Goal: Task Accomplishment & Management: Complete application form

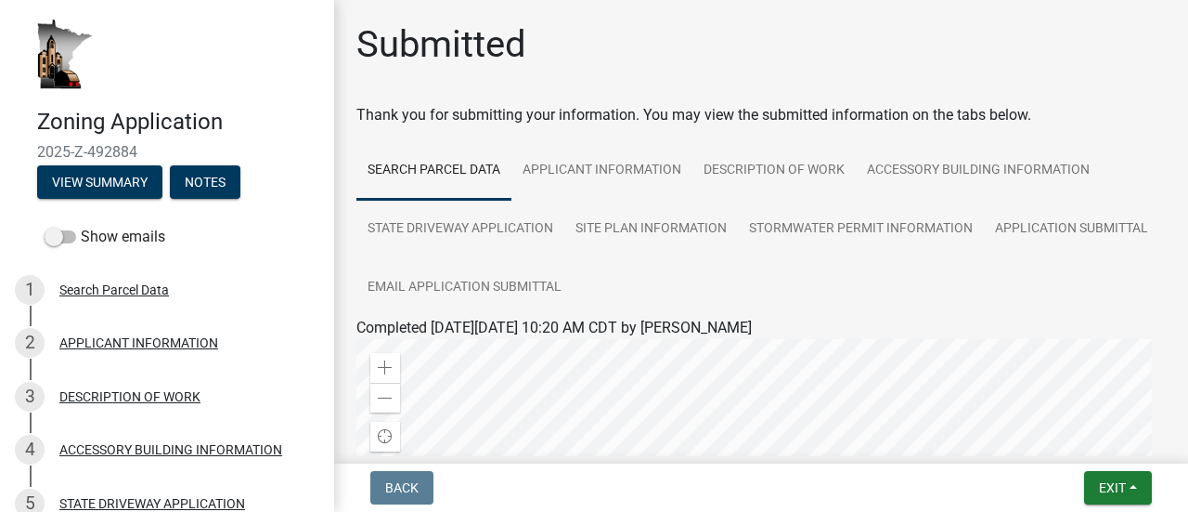
click at [184, 55] on link at bounding box center [160, 54] width 290 height 79
click at [99, 187] on button "View Summary" at bounding box center [99, 181] width 125 height 33
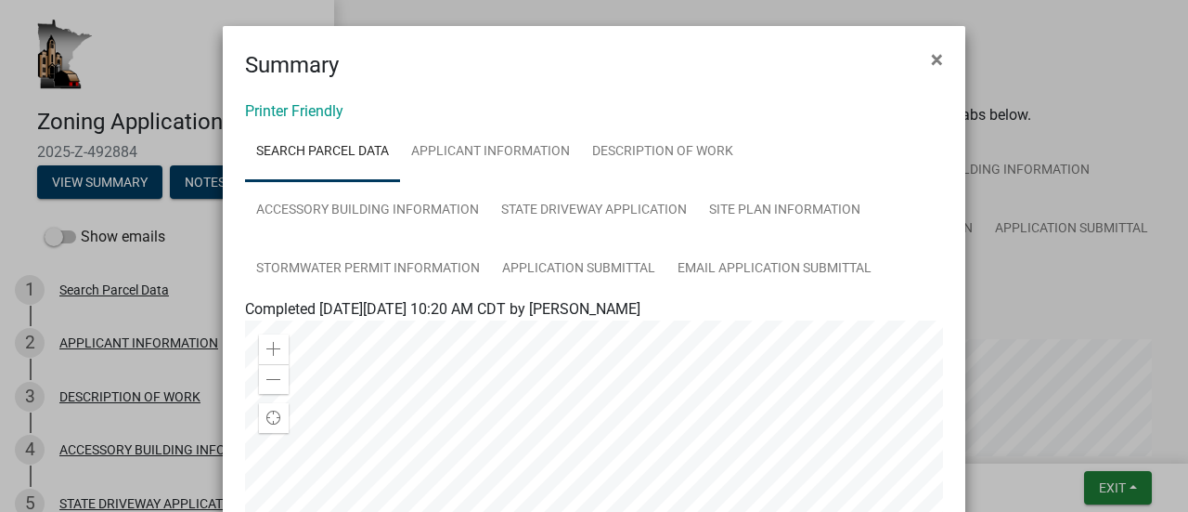
click at [120, 48] on ngb-modal-window "Summary × Printer Friendly Search Parcel Data APPLICANT INFORMATION DESCRIPTION…" at bounding box center [594, 256] width 1188 height 512
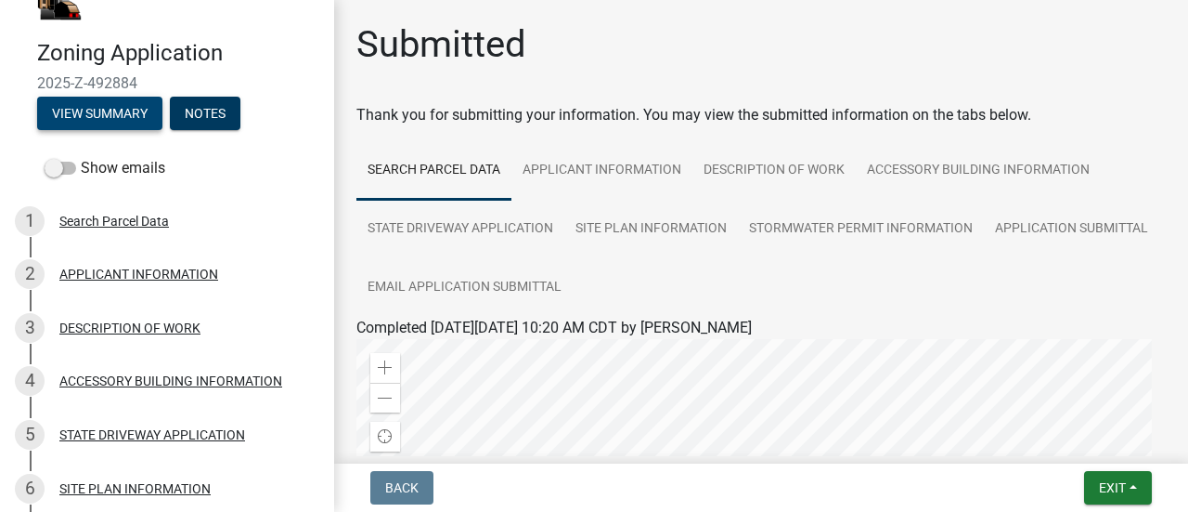
scroll to position [93, 0]
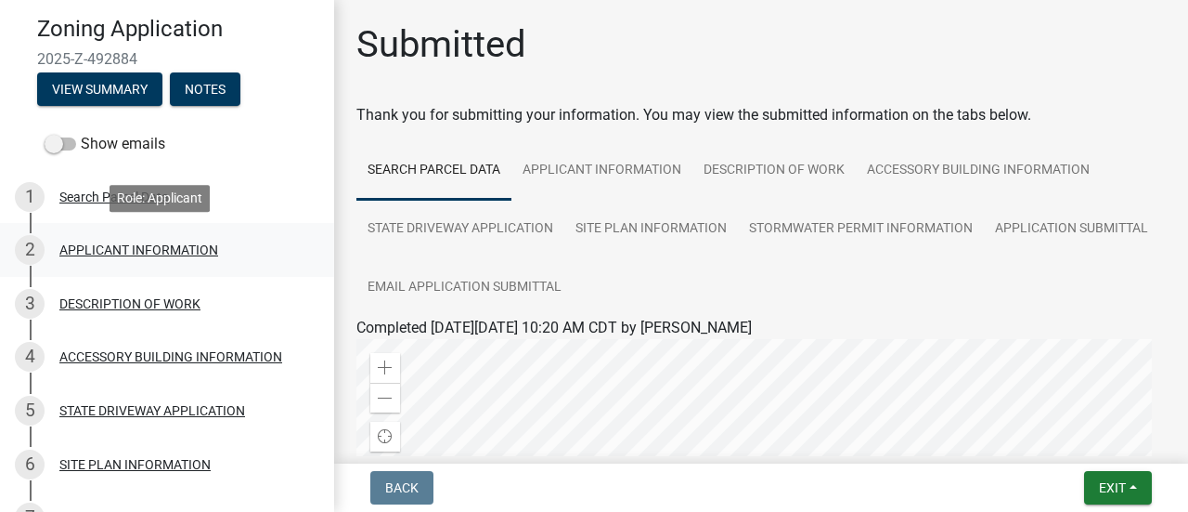
click at [84, 244] on div "APPLICANT INFORMATION" at bounding box center [138, 249] width 159 height 13
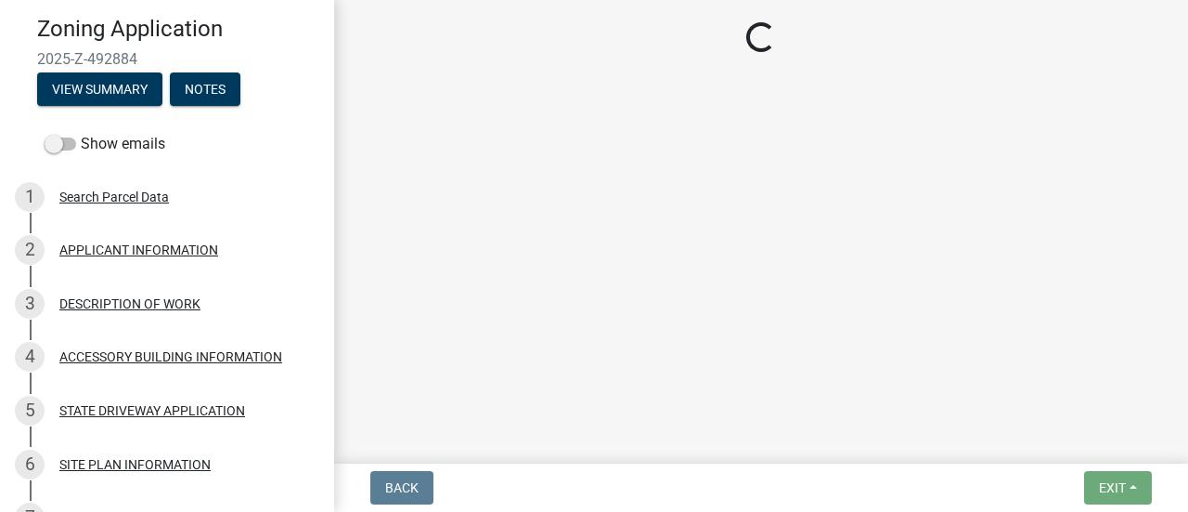
select select "f73bc555-2faa-4207-ba45-c8fa17744791"
select select "59a0cc9a-a966-4d30-a787-cdc31e3e4e25"
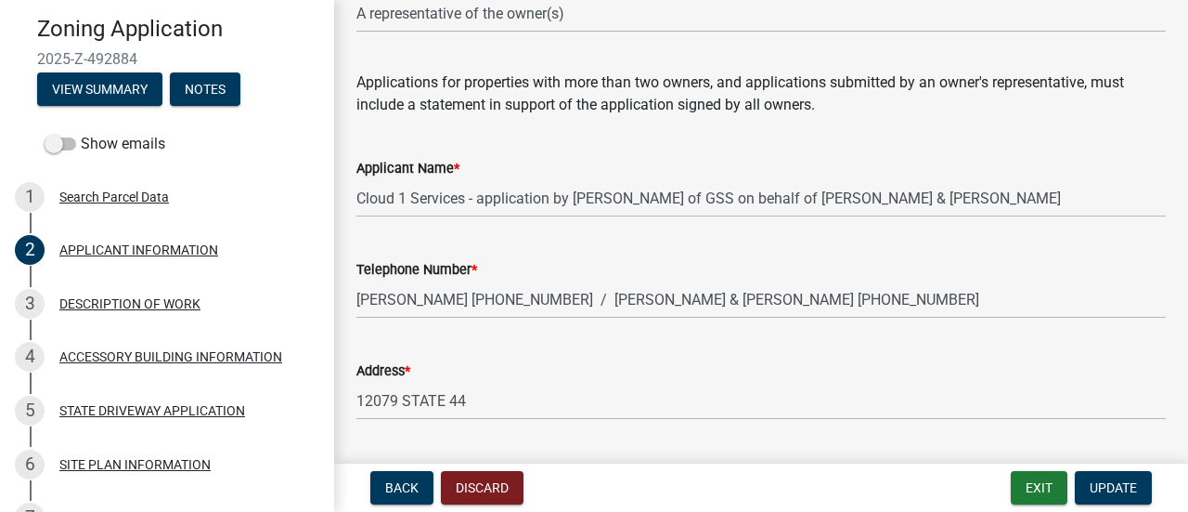
scroll to position [186, 0]
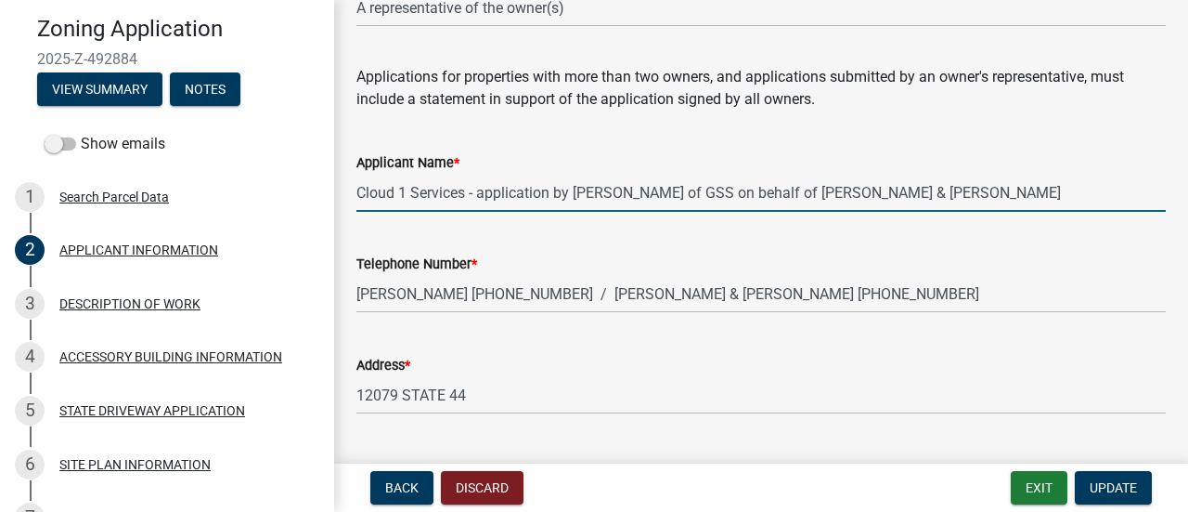
click at [514, 186] on input "Cloud 1 Services - application by [PERSON_NAME] of GSS on behalf of [PERSON_NAM…" at bounding box center [761, 193] width 810 height 38
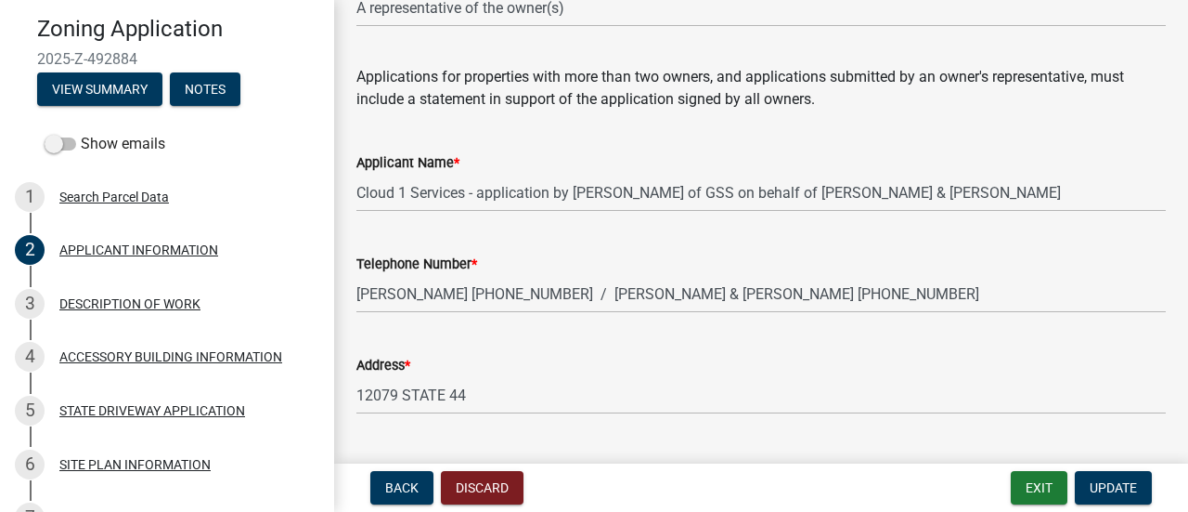
click at [492, 251] on div "Telephone Number * [PERSON_NAME] [PHONE_NUMBER] / [PERSON_NAME] & [PERSON_NAME]…" at bounding box center [761, 270] width 810 height 86
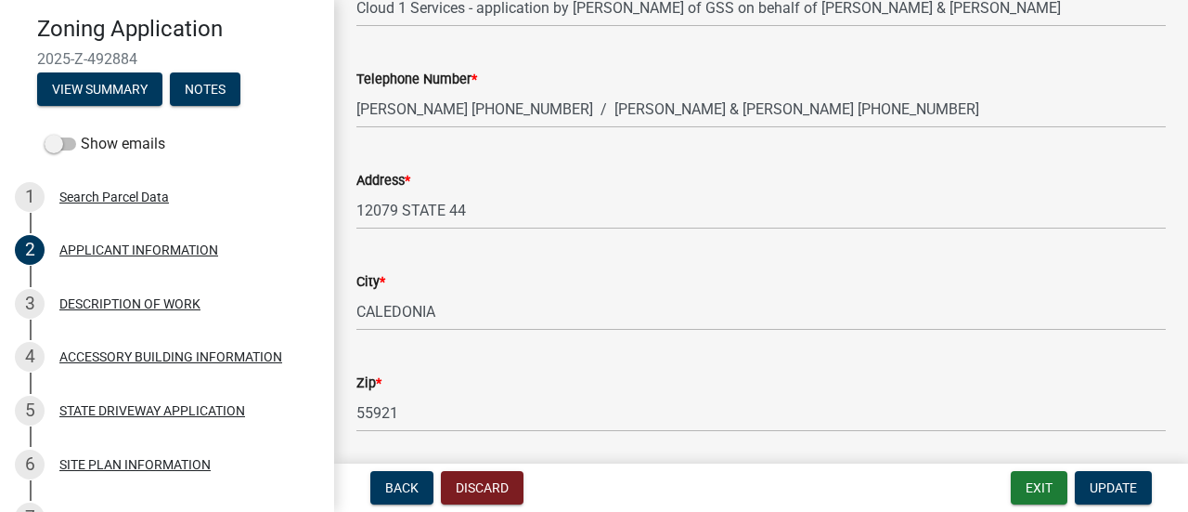
scroll to position [371, 0]
click at [728, 286] on div "City *" at bounding box center [761, 280] width 810 height 22
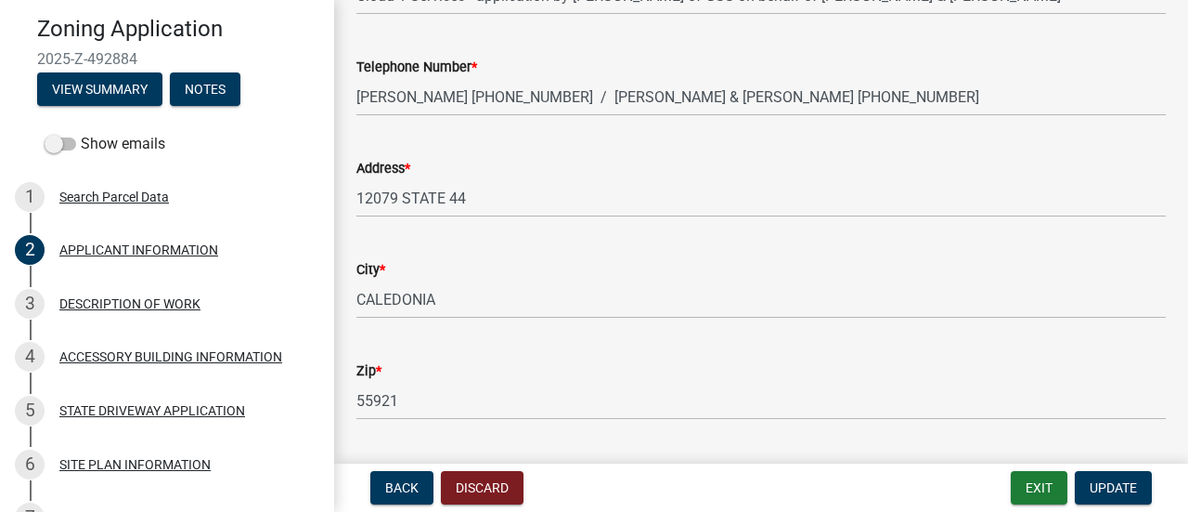
scroll to position [0, 0]
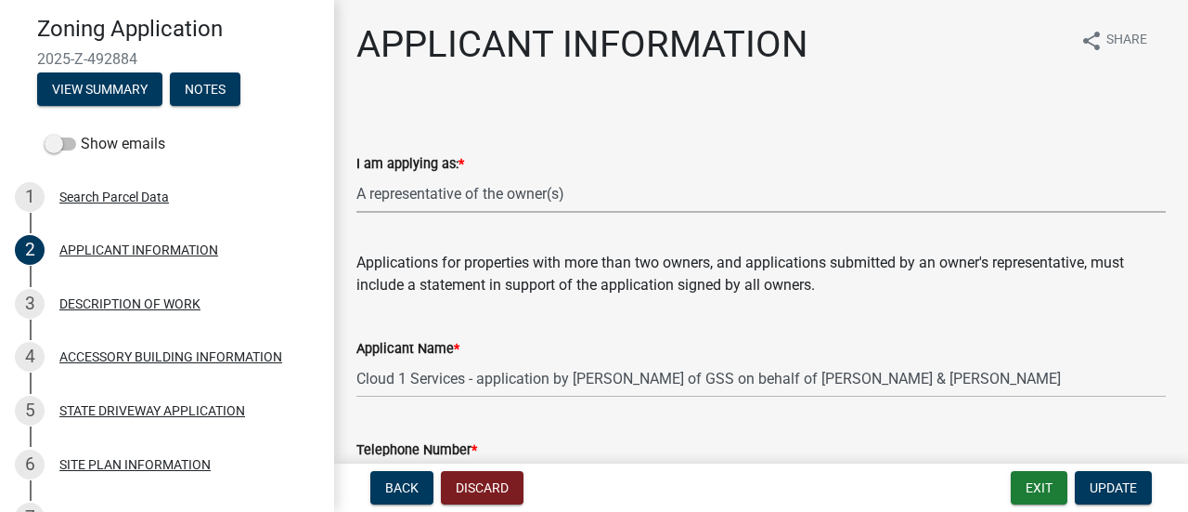
click at [615, 180] on select "Select Item... The sole owner of the property A co-owner of the property with o…" at bounding box center [761, 194] width 810 height 38
click at [626, 138] on form "I am applying as: * Select Item... The sole owner of the property A co-owner of…" at bounding box center [761, 171] width 810 height 83
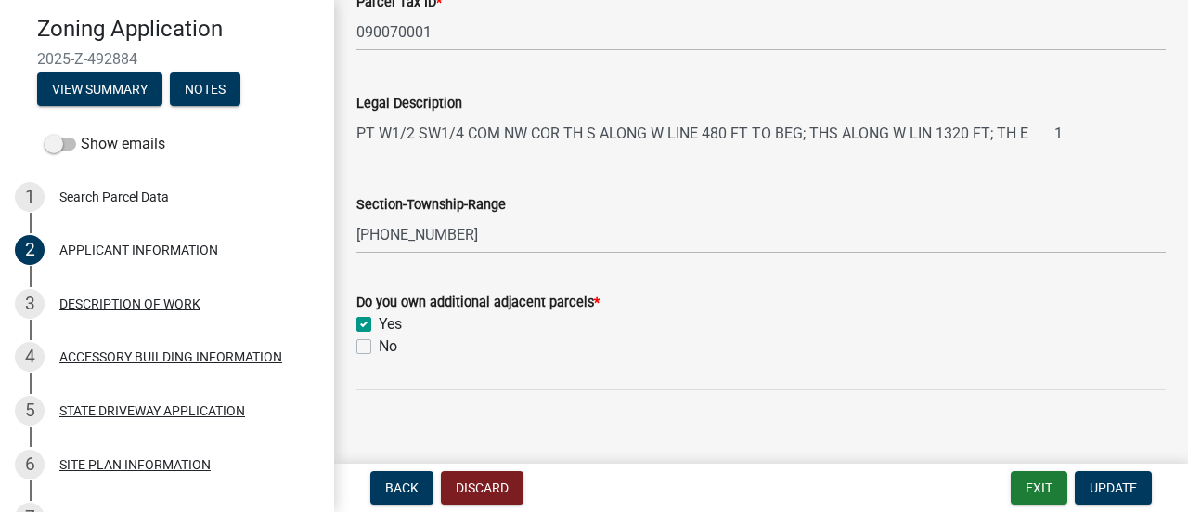
scroll to position [928, 0]
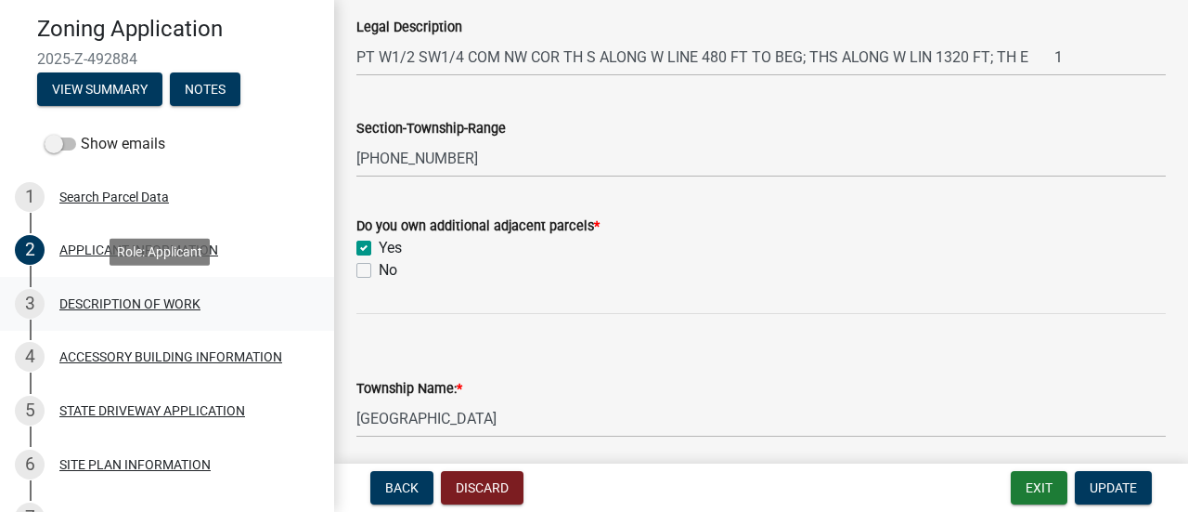
click at [104, 302] on div "DESCRIPTION OF WORK" at bounding box center [129, 303] width 141 height 13
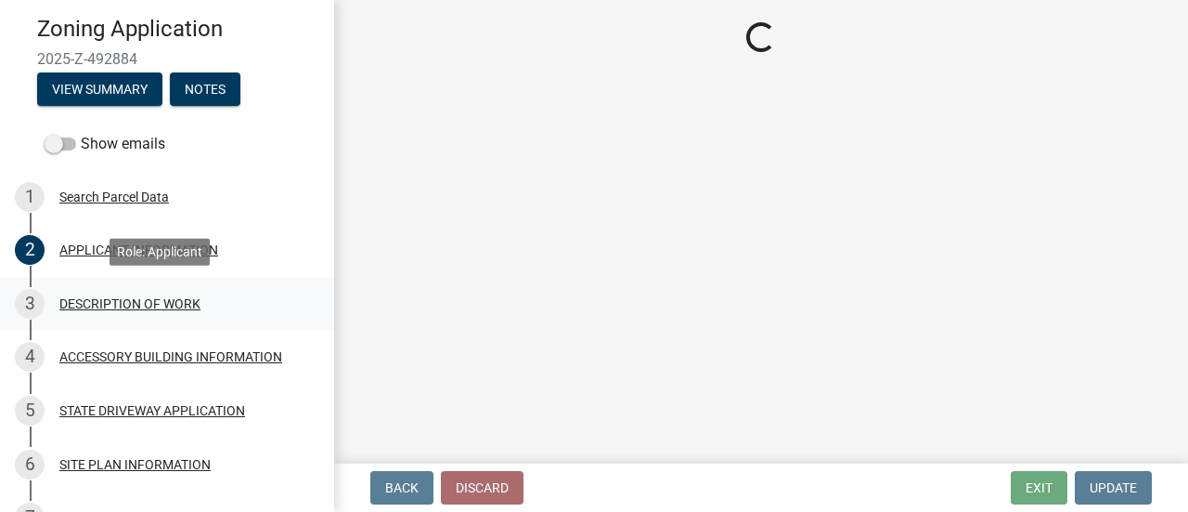
scroll to position [0, 0]
select select "b3a6beee-04a6-4ced-bc5d-3a63bafb7701"
select select "7ca7611f-bb22-4a3d-a5f1-f2c7569c6a0f"
select select "e929572a-d3c1-4656-a5cb-745867c8f3e2"
select select "07ce3bd5-44c8-48c7-a7da-ecbfde3ea753"
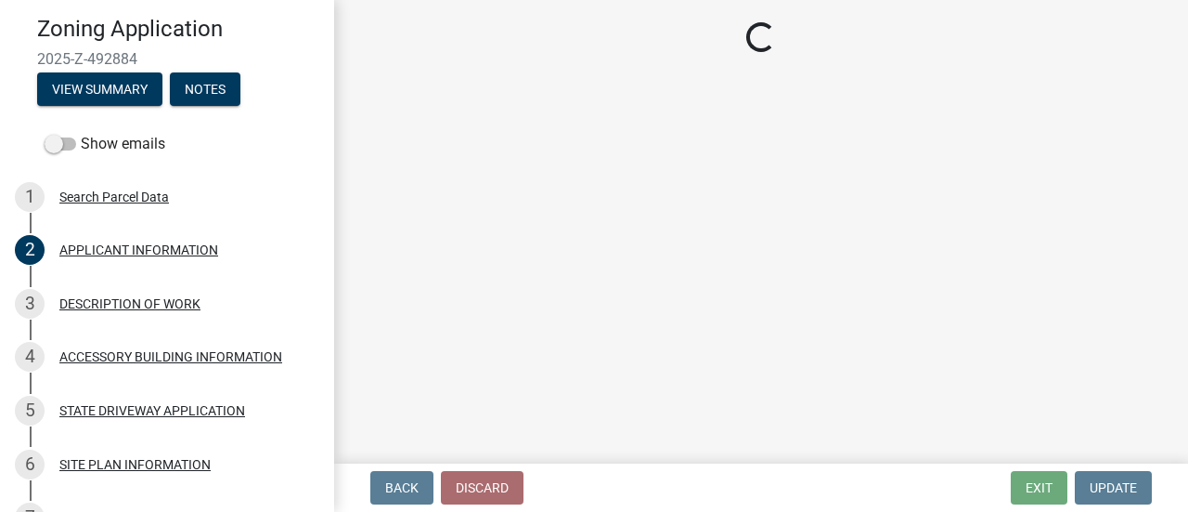
select select "64518658-e4c7-4c4c-83c2-6b721db56189"
select select "0dec1fd1-03e9-4c86-ad7b-032e115a50e9"
select select "9be9e7d3-9e70-4da3-86bf-a1318ba5310f"
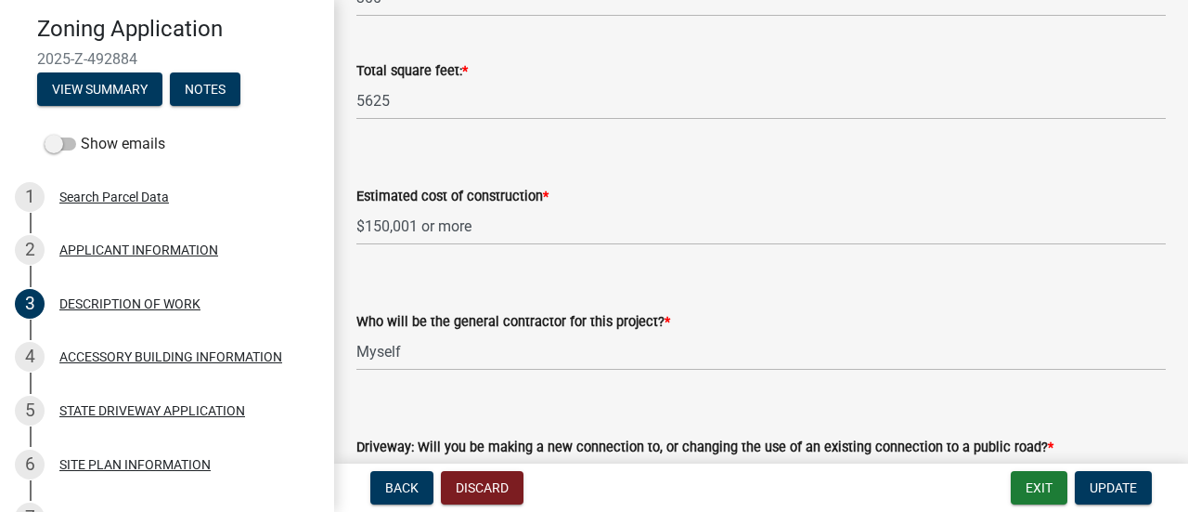
scroll to position [1021, 0]
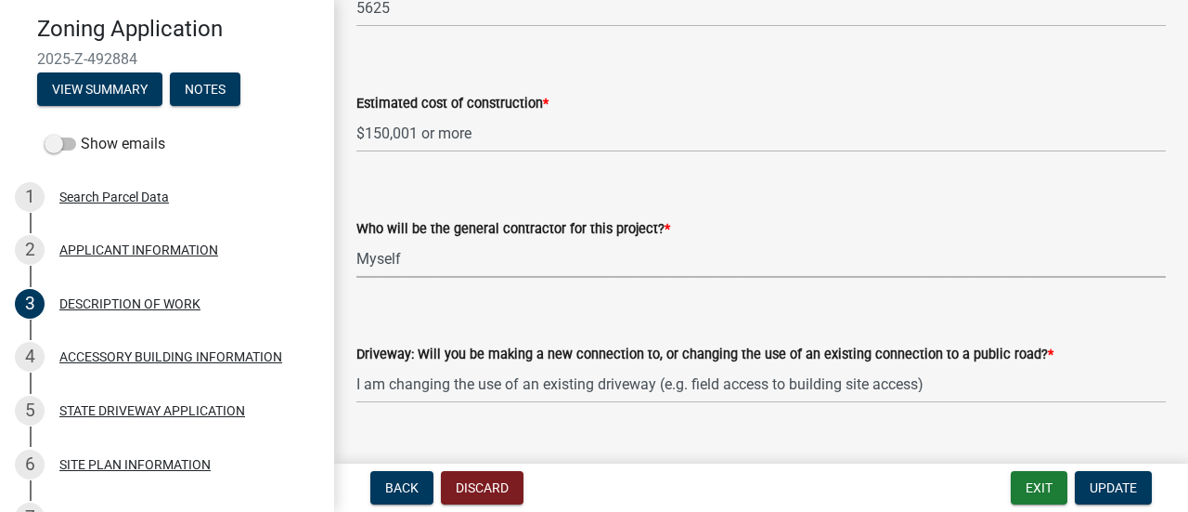
click at [563, 266] on select "Select Item... Myself Other" at bounding box center [761, 259] width 810 height 38
click at [356, 240] on select "Select Item... Myself Other" at bounding box center [761, 259] width 810 height 38
select select "4bd12ca6-4a20-42a0-933f-fd6ef7b65674"
click at [1110, 496] on button "Update" at bounding box center [1113, 487] width 77 height 33
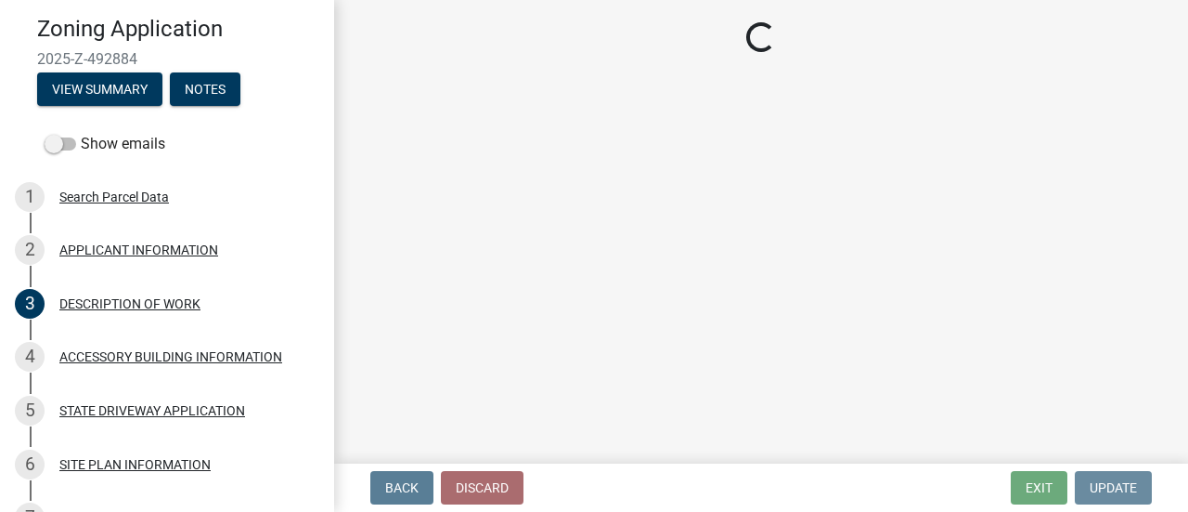
scroll to position [0, 0]
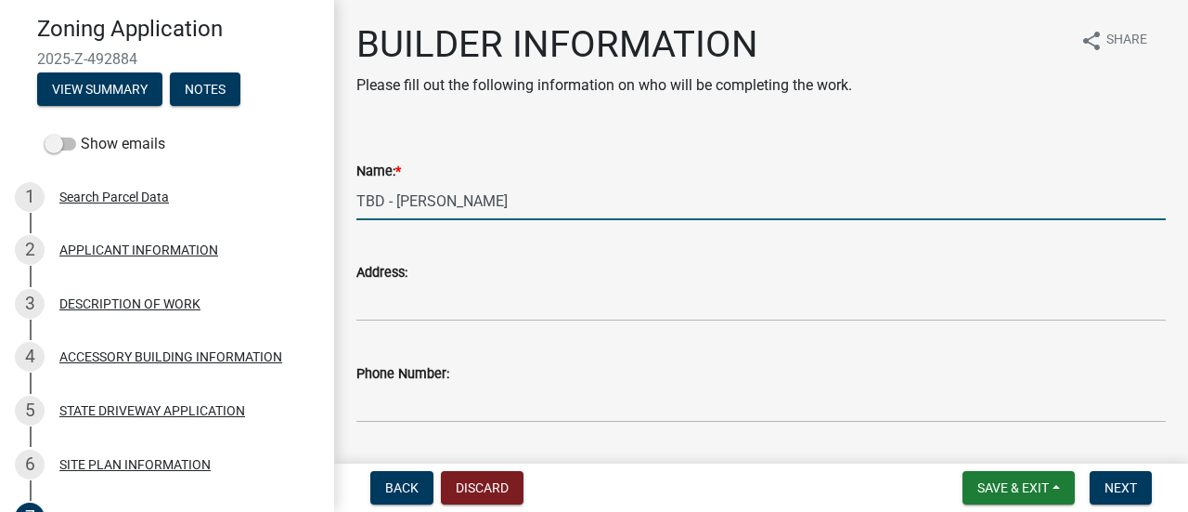
click at [502, 211] on input "TBD - [PERSON_NAME]" at bounding box center [761, 201] width 810 height 38
drag, startPoint x: 476, startPoint y: 204, endPoint x: 354, endPoint y: 198, distance: 122.7
click at [354, 198] on div "Name: * TBD - [PERSON_NAME]" at bounding box center [761, 177] width 837 height 86
click at [460, 196] on input "TBD - [PERSON_NAME]" at bounding box center [761, 201] width 810 height 38
drag, startPoint x: 460, startPoint y: 196, endPoint x: 362, endPoint y: 200, distance: 97.5
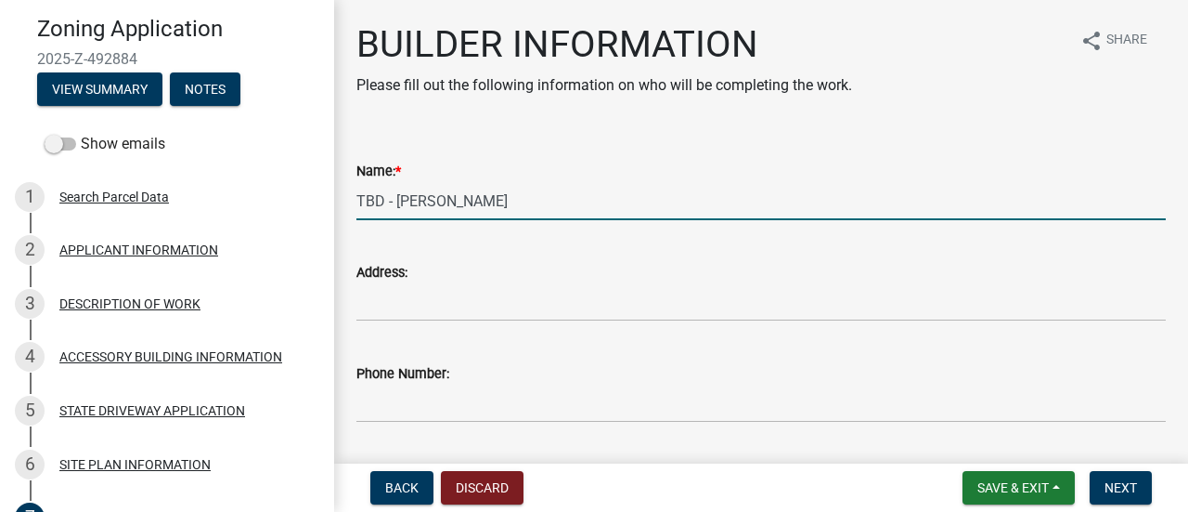
click at [362, 200] on input "TBD - [PERSON_NAME]" at bounding box center [761, 201] width 810 height 38
type input "T"
click at [434, 200] on input "Cloud" at bounding box center [761, 201] width 810 height 38
type input "Cloud 1 Services, LLC"
drag, startPoint x: 507, startPoint y: 198, endPoint x: 347, endPoint y: 192, distance: 159.8
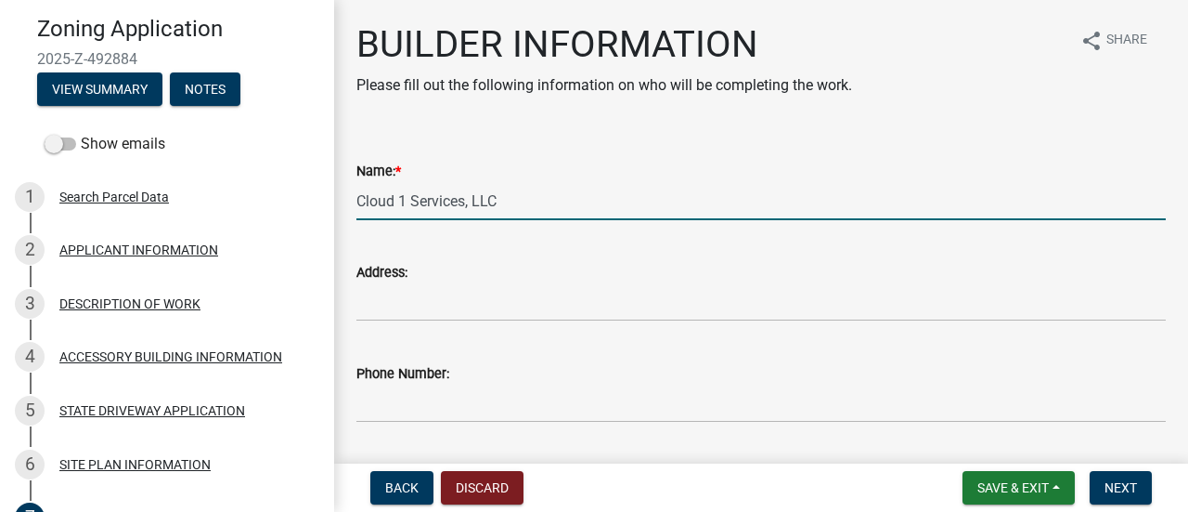
click at [351, 194] on div "Name: * Cloud 1 Services, LLC" at bounding box center [761, 177] width 837 height 86
click at [552, 209] on input "Cloud 1 Services, LLC" at bounding box center [761, 201] width 810 height 38
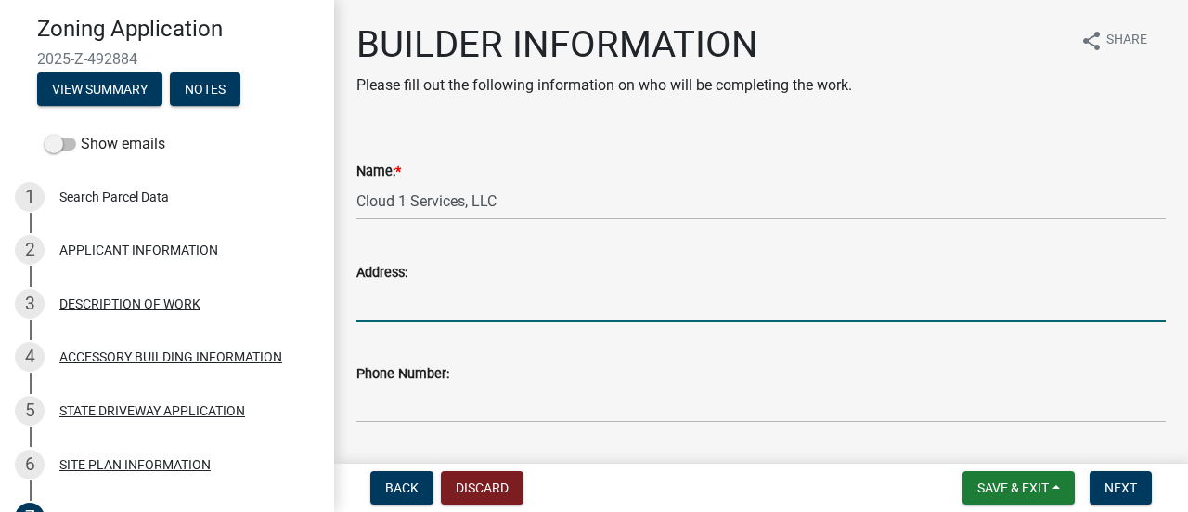
click at [390, 310] on input "Address:" at bounding box center [761, 302] width 810 height 38
paste input "P.O. [STREET_ADDRESS]"
click at [519, 305] on input "P.O. [STREET_ADDRESS]" at bounding box center [761, 302] width 810 height 38
click at [447, 304] on input "P.O. [STREET_ADDRESS]" at bounding box center [761, 302] width 810 height 38
click at [546, 309] on input "P.O. [STREET_ADDRESS]" at bounding box center [761, 302] width 810 height 38
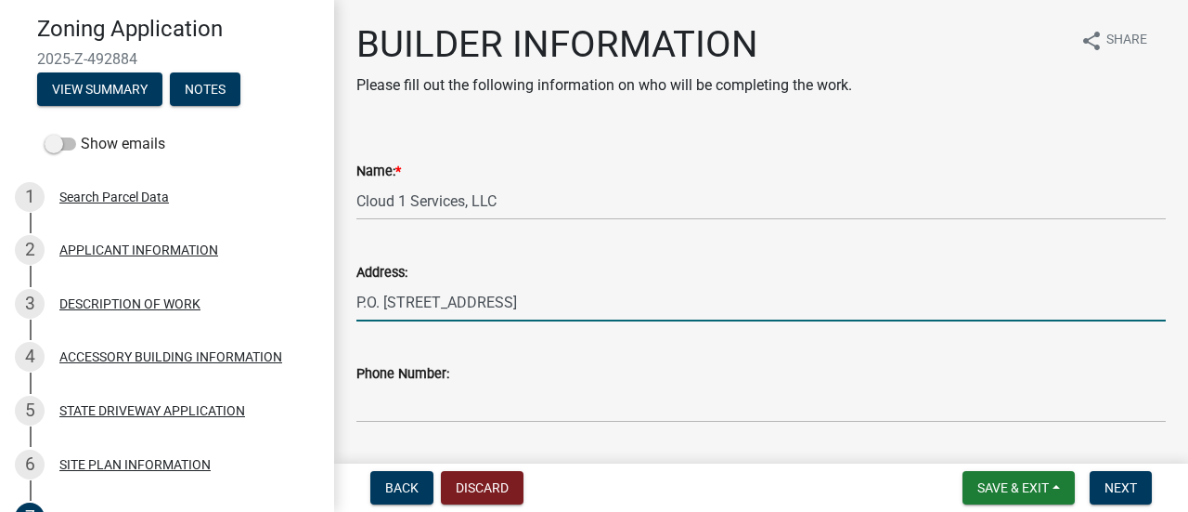
type input "P.O. [STREET_ADDRESS]"
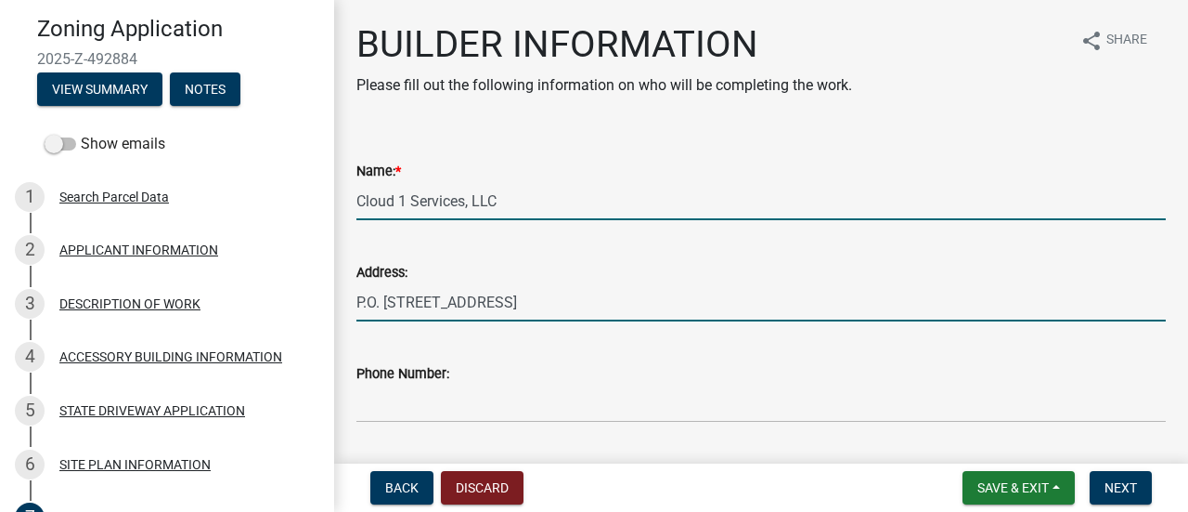
click at [529, 198] on input "Cloud 1 Services, LLC" at bounding box center [761, 201] width 810 height 38
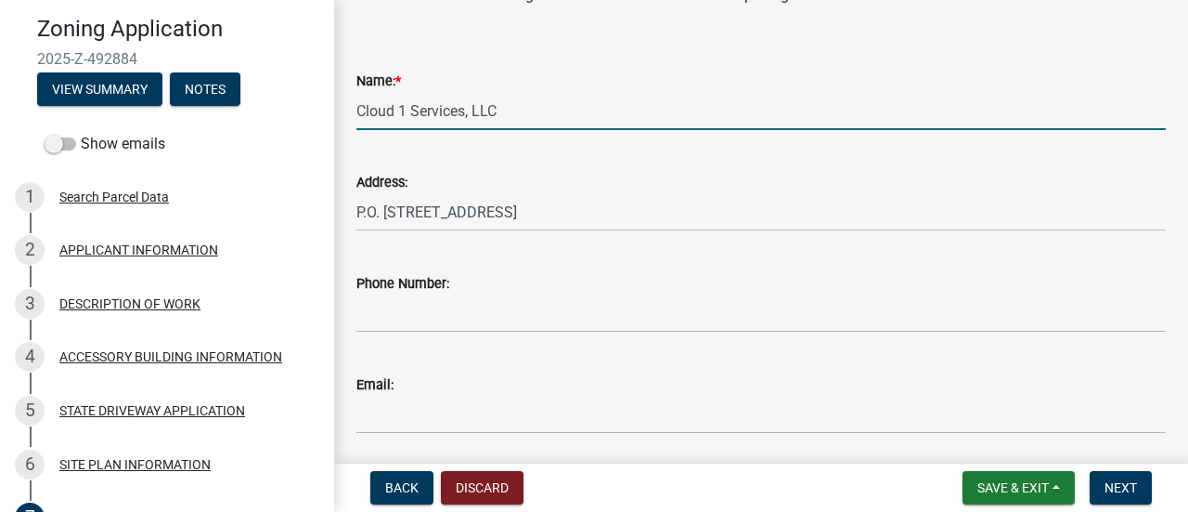
scroll to position [61, 0]
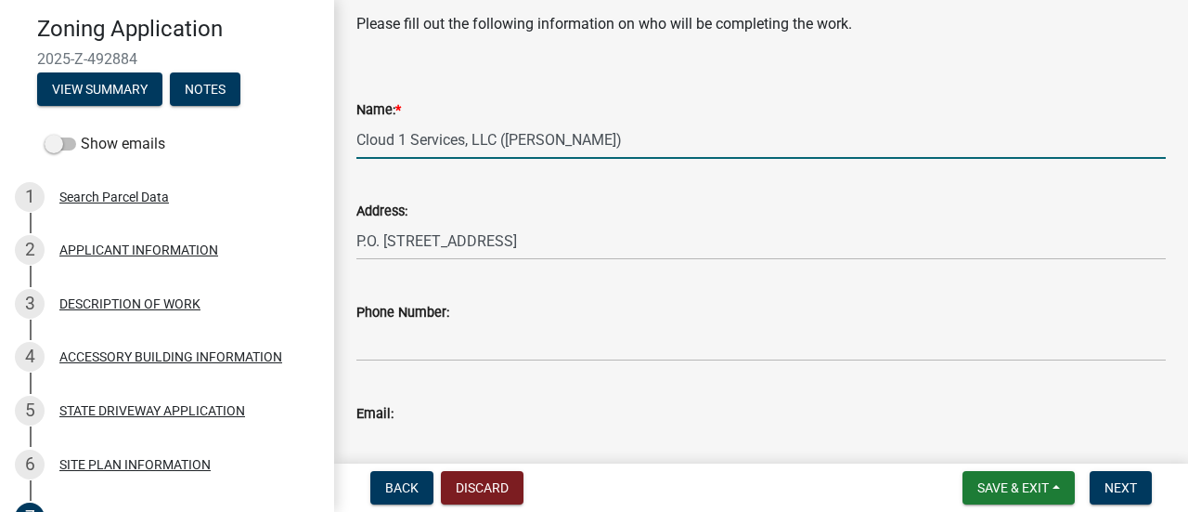
click at [509, 146] on input "Cloud 1 Services, LLC ([PERSON_NAME])" at bounding box center [761, 140] width 810 height 38
click at [603, 149] on input "Cloud 1 Services, LLC - [PERSON_NAME])" at bounding box center [761, 140] width 810 height 38
type input "Cloud 1 Services, LLC - [PERSON_NAME]"
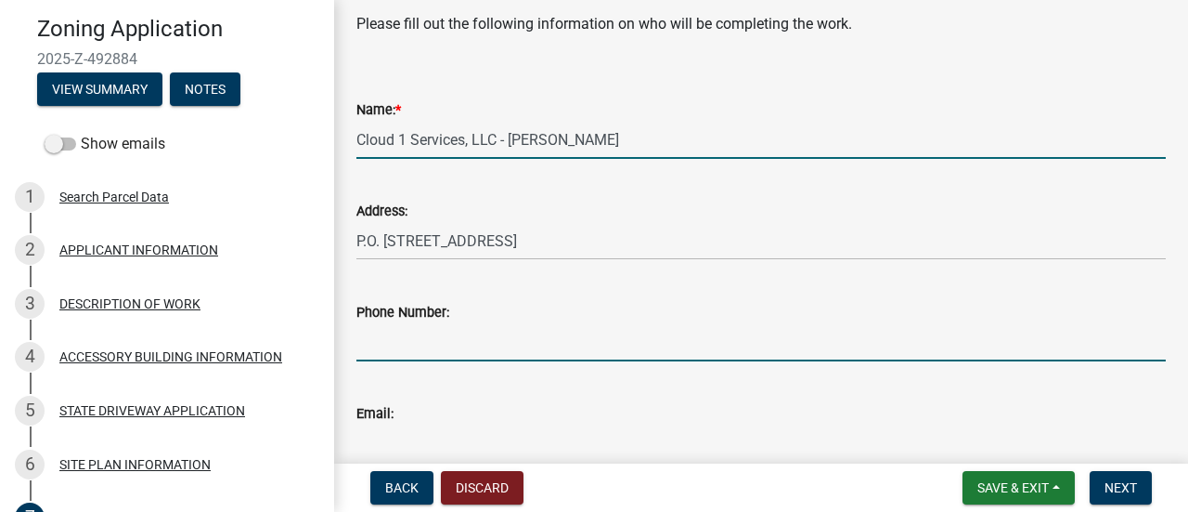
click at [428, 353] on input "Phone Number:" at bounding box center [761, 342] width 810 height 38
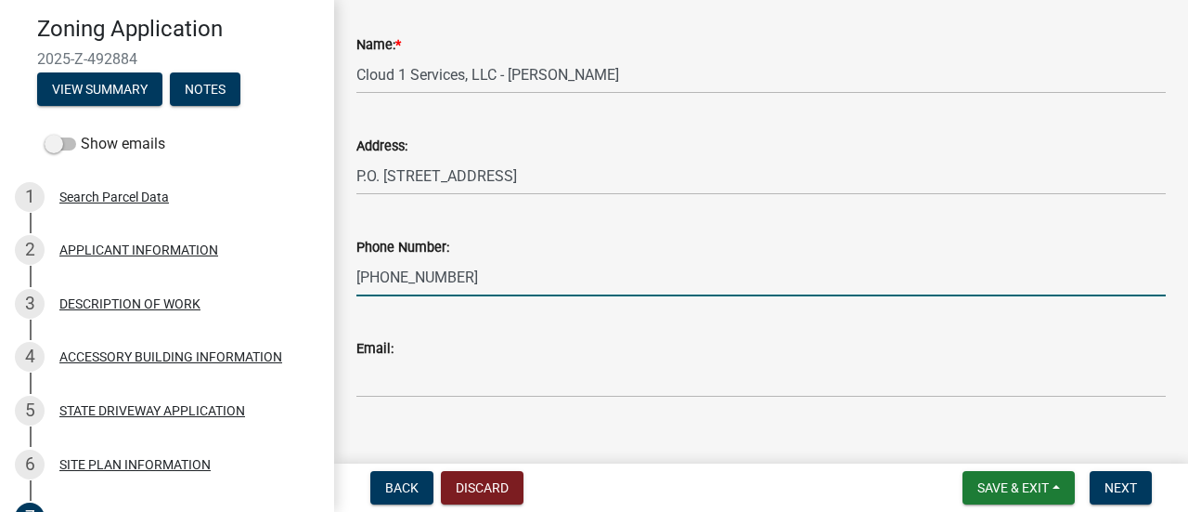
scroll to position [154, 0]
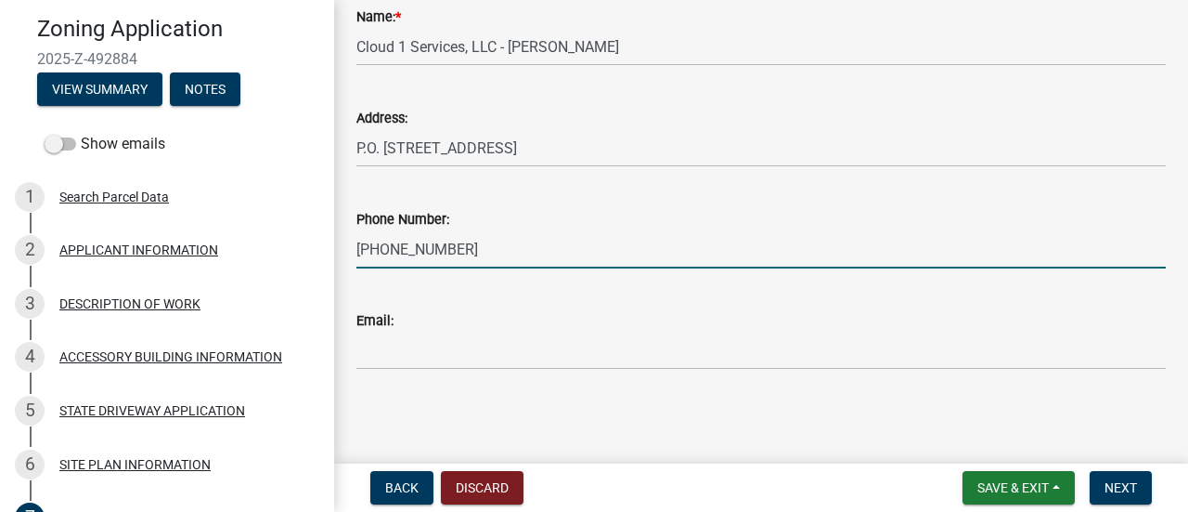
type input "[PHONE_NUMBER]"
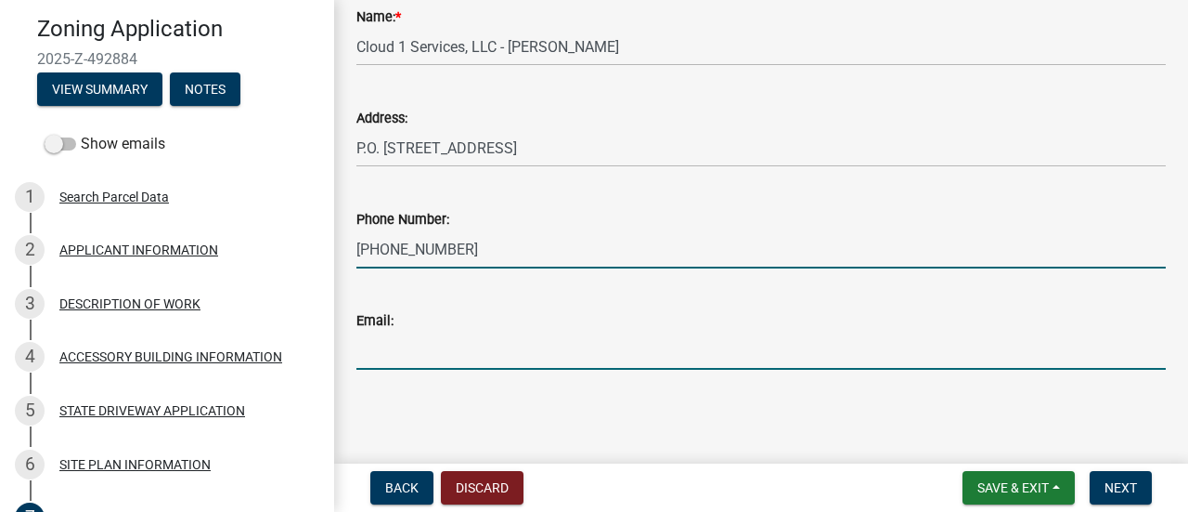
click at [396, 352] on input "Email:" at bounding box center [761, 350] width 810 height 38
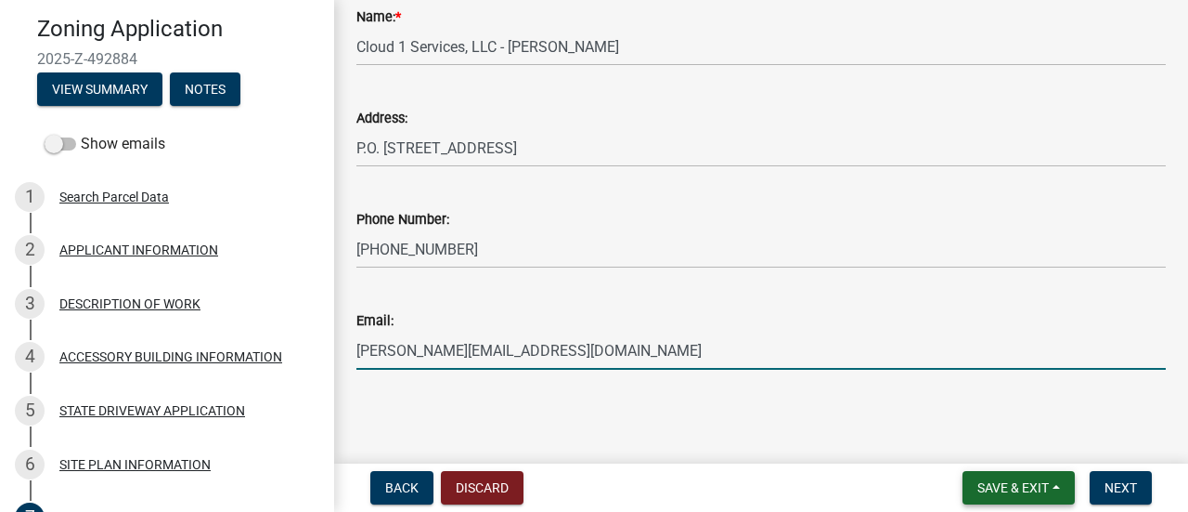
type input "[PERSON_NAME][EMAIL_ADDRESS][DOMAIN_NAME]"
click at [1049, 488] on span "Save & Exit" at bounding box center [1013, 487] width 71 height 15
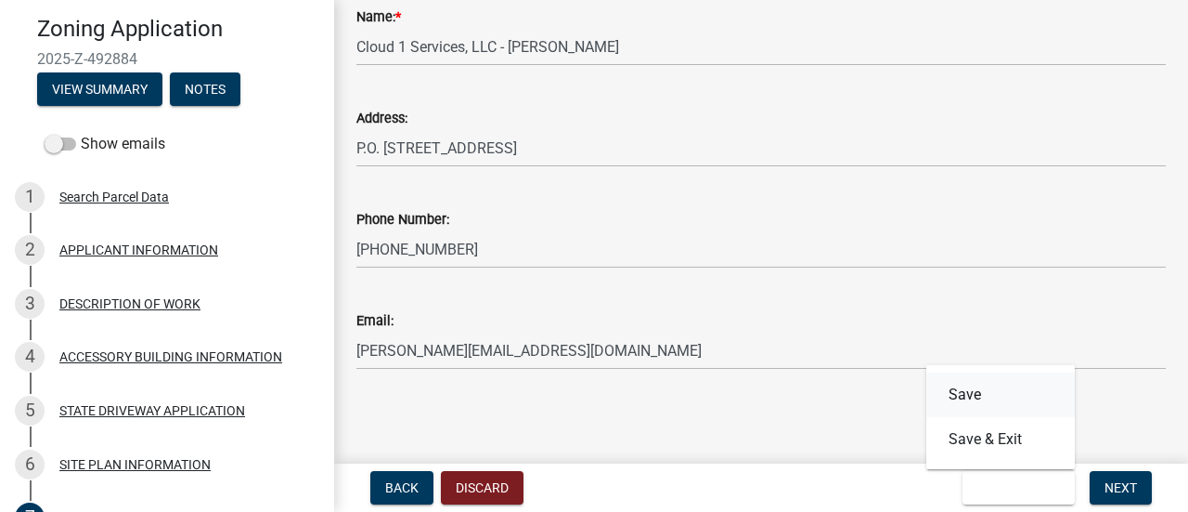
click at [974, 400] on button "Save" at bounding box center [1001, 394] width 149 height 45
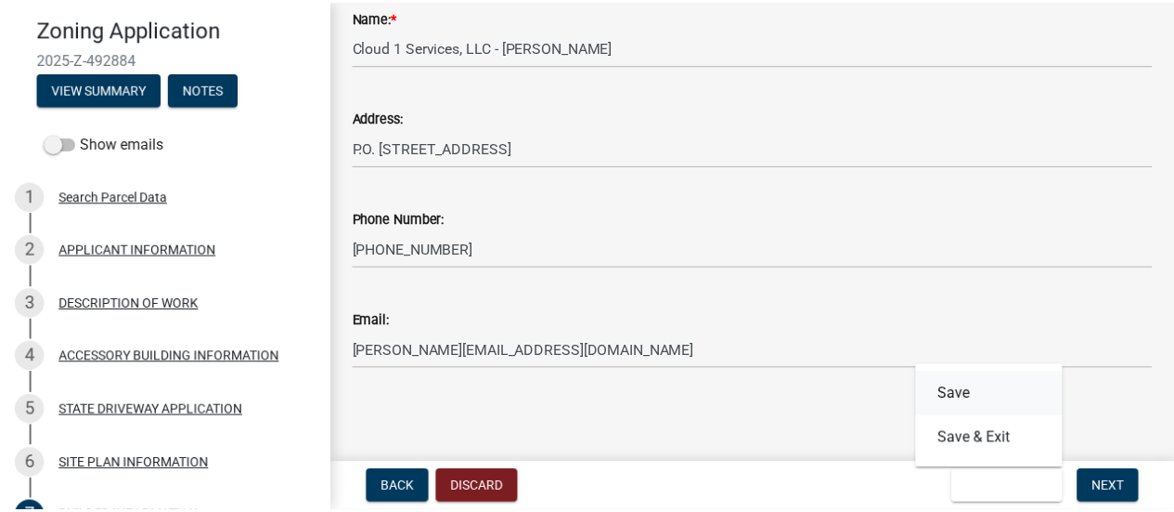
scroll to position [0, 0]
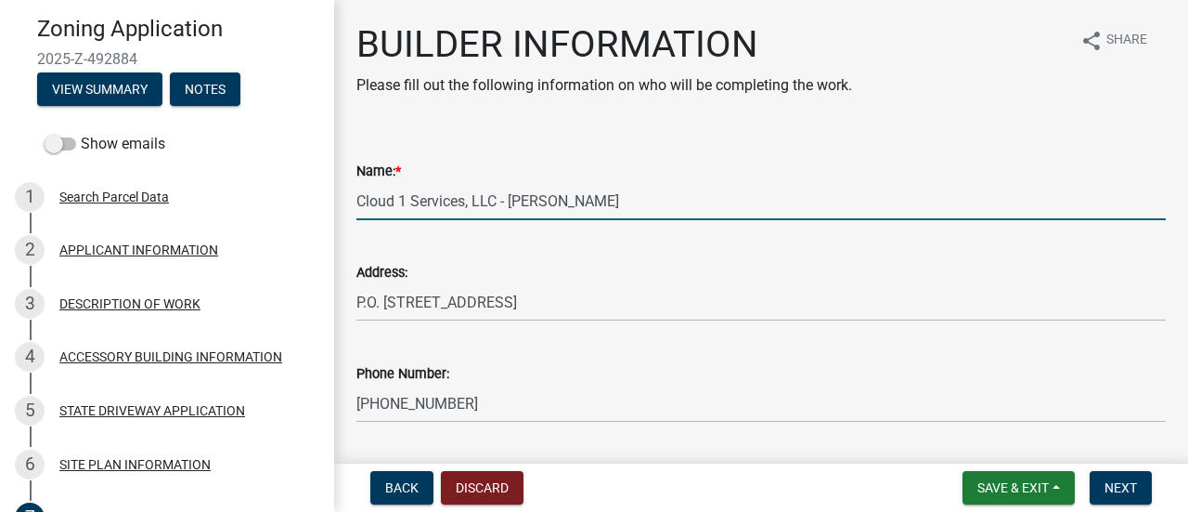
drag, startPoint x: 593, startPoint y: 204, endPoint x: 356, endPoint y: 203, distance: 236.7
click at [356, 203] on input "Cloud 1 Services, LLC - [PERSON_NAME]" at bounding box center [761, 201] width 810 height 38
click at [722, 188] on input "Cloud 1 Services, LLC - [PERSON_NAME]" at bounding box center [761, 201] width 810 height 38
click at [982, 484] on span "Save & Exit" at bounding box center [1013, 487] width 71 height 15
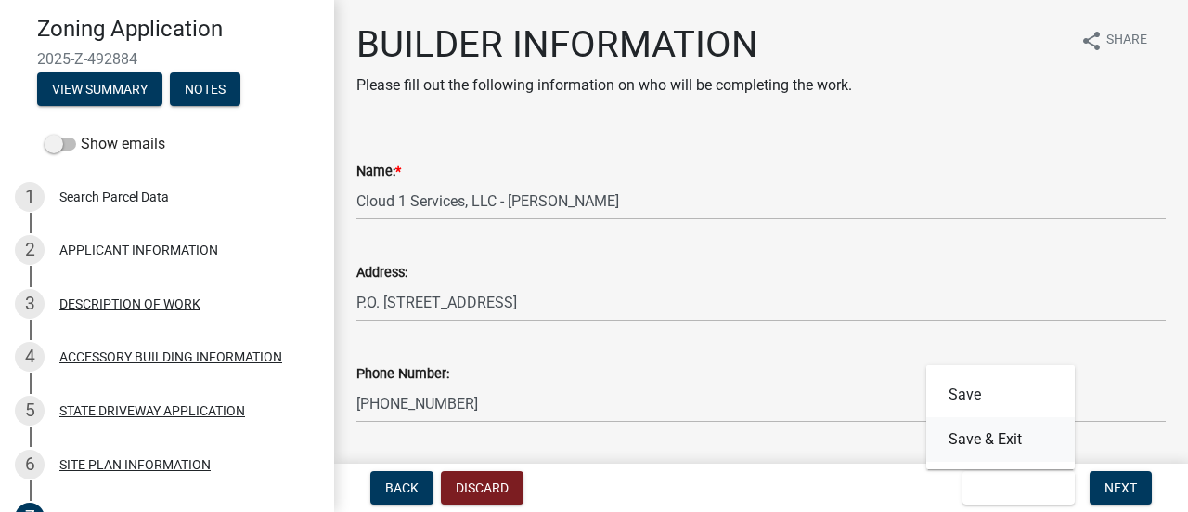
click at [984, 439] on button "Save & Exit" at bounding box center [1001, 439] width 149 height 45
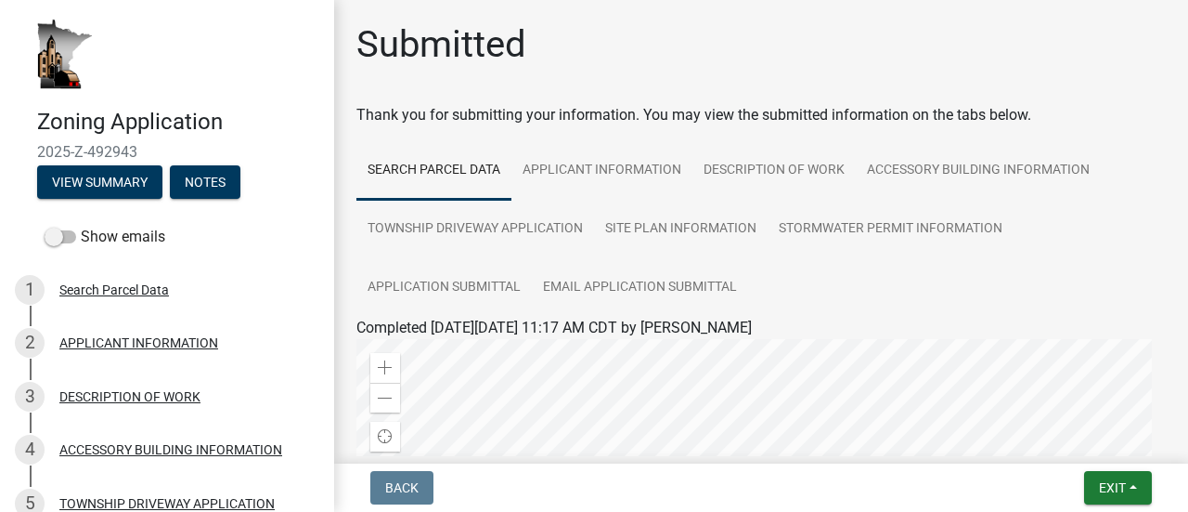
scroll to position [186, 0]
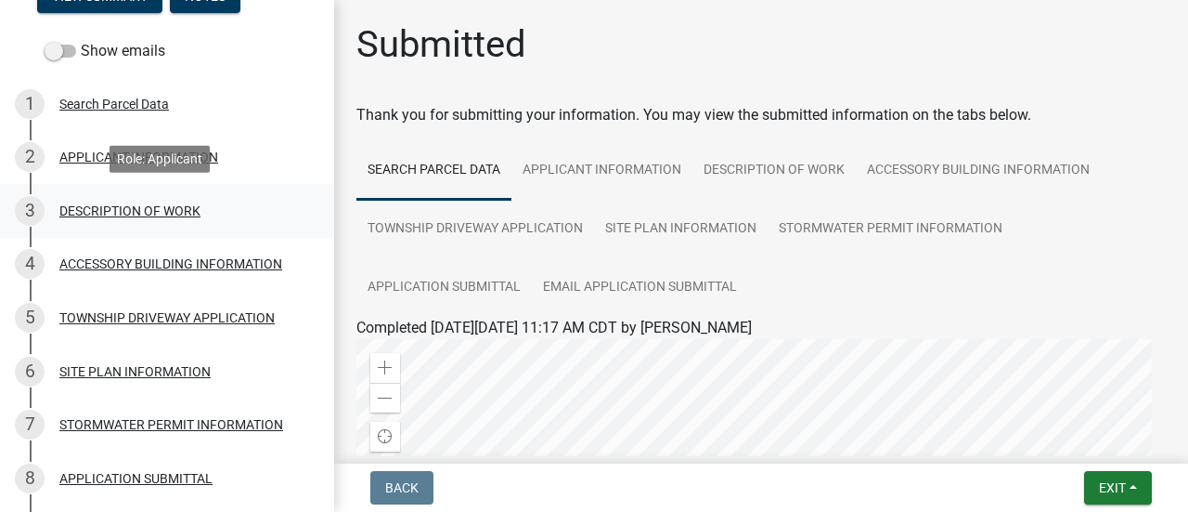
click at [91, 204] on div "DESCRIPTION OF WORK" at bounding box center [129, 210] width 141 height 13
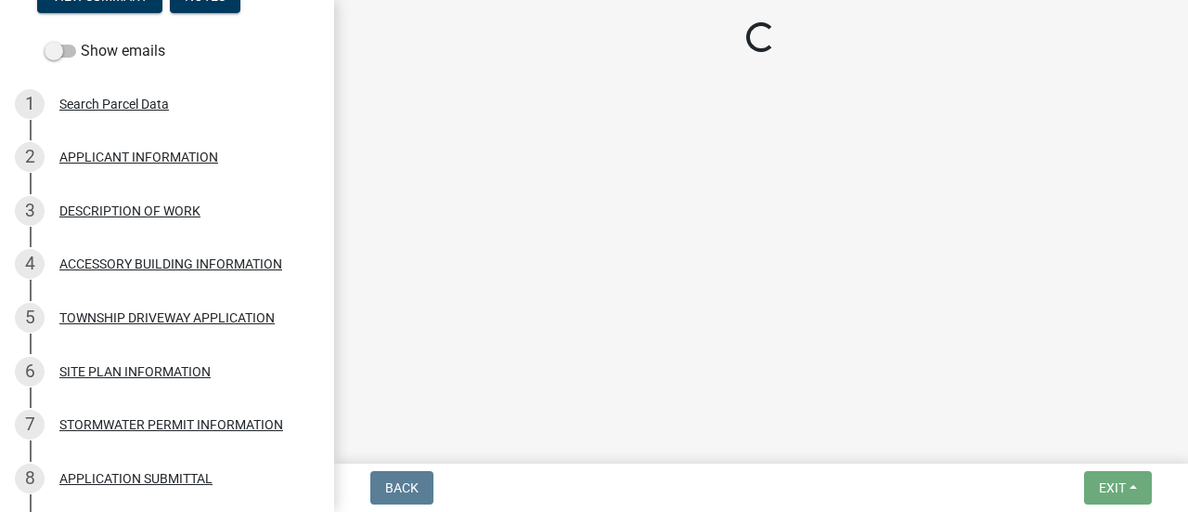
select select "b3a6beee-04a6-4ced-bc5d-3a63bafb7701"
select select "7ca7611f-bb22-4a3d-a5f1-f2c7569c6a0f"
select select "e929572a-d3c1-4656-a5cb-745867c8f3e2"
select select "07ce3bd5-44c8-48c7-a7da-ecbfde3ea753"
select select "64518658-e4c7-4c4c-83c2-6b721db56189"
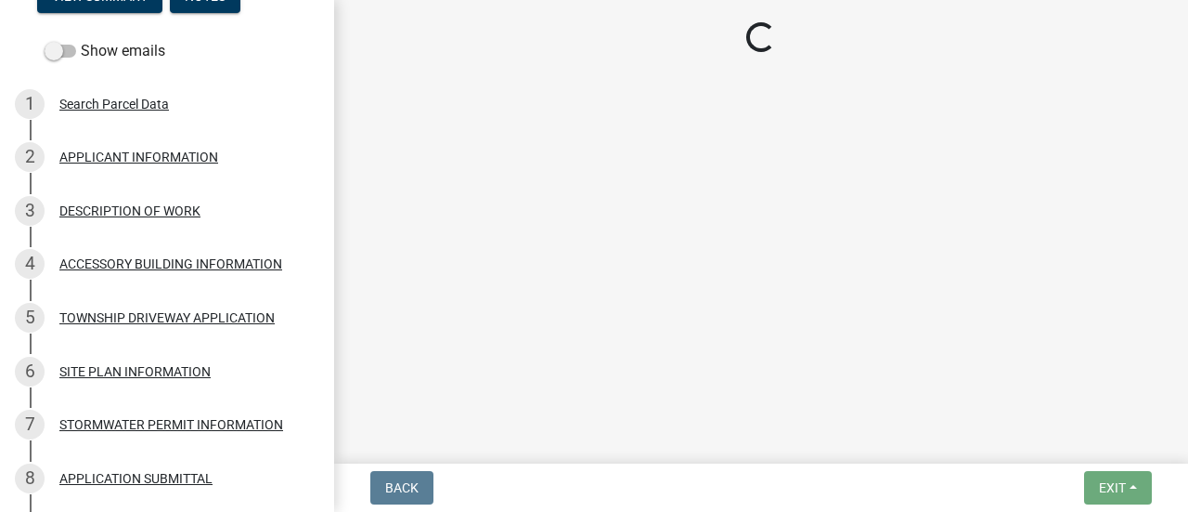
select select "c0af4bca-2ac9-43a4-954a-b6dfd2bb8fae"
select select "9be9e7d3-9e70-4da3-86bf-a1318ba5310f"
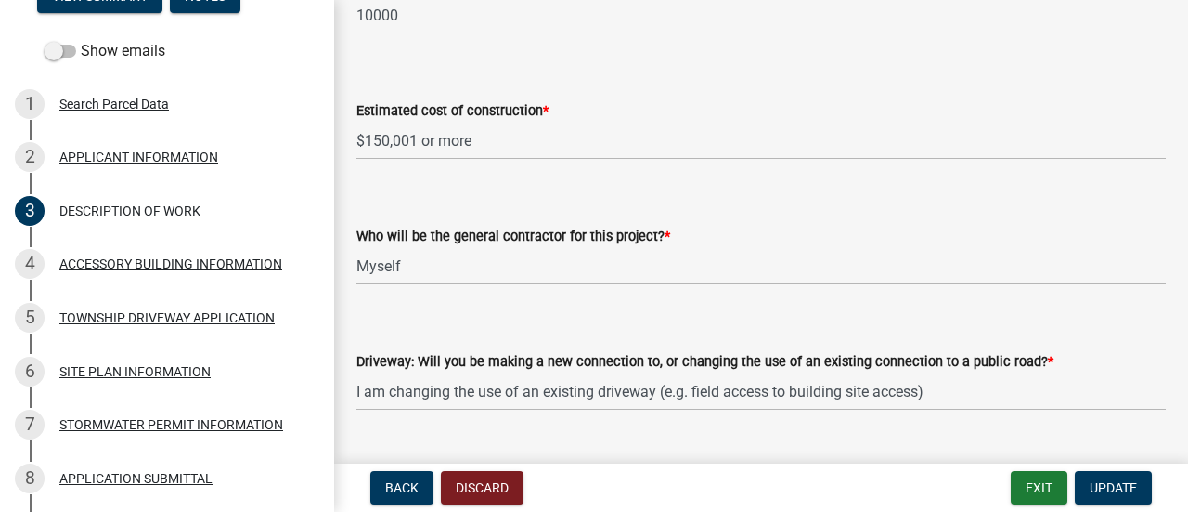
scroll to position [1021, 0]
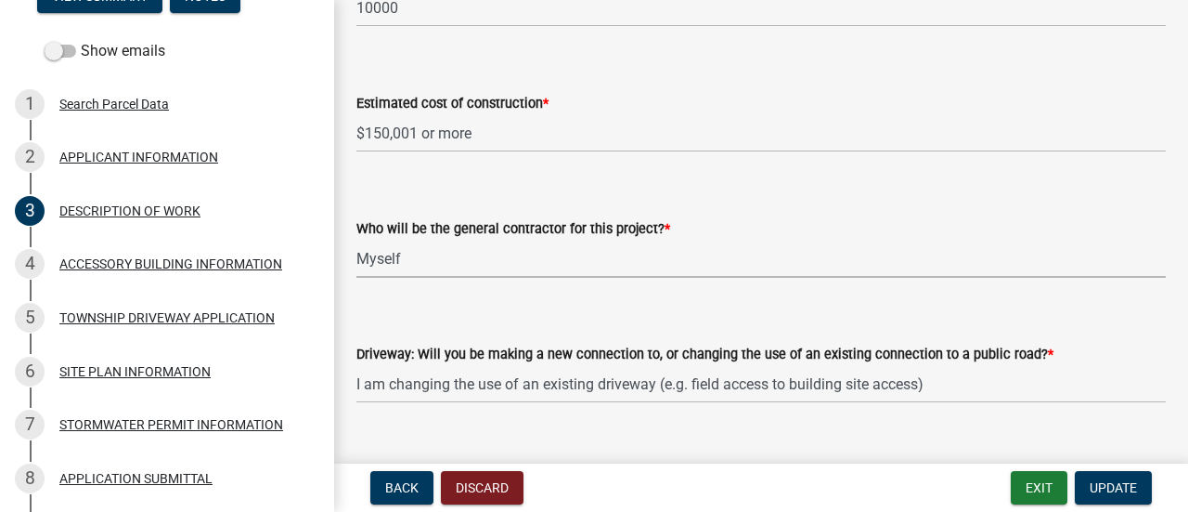
click at [492, 255] on select "Select Item... Myself Other" at bounding box center [761, 259] width 810 height 38
click at [356, 240] on select "Select Item... Myself Other" at bounding box center [761, 259] width 810 height 38
select select "4bd12ca6-4a20-42a0-933f-fd6ef7b65674"
click at [1114, 487] on span "Update" at bounding box center [1113, 487] width 47 height 15
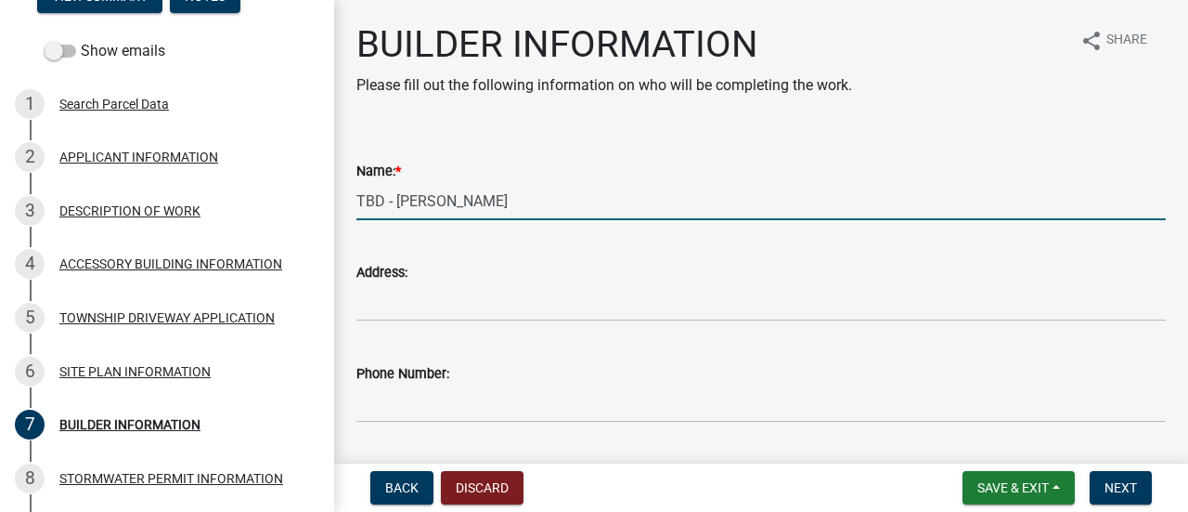
click at [442, 210] on input "TBD - Myhre" at bounding box center [761, 201] width 810 height 38
drag, startPoint x: 438, startPoint y: 203, endPoint x: 356, endPoint y: 203, distance: 81.7
click at [358, 203] on input "TBD - Myhre" at bounding box center [761, 201] width 810 height 38
paste input "Cloud 1 Services, LLC - [PERSON_NAME]"
type input "Cloud 1 Services, LLC - [PERSON_NAME]"
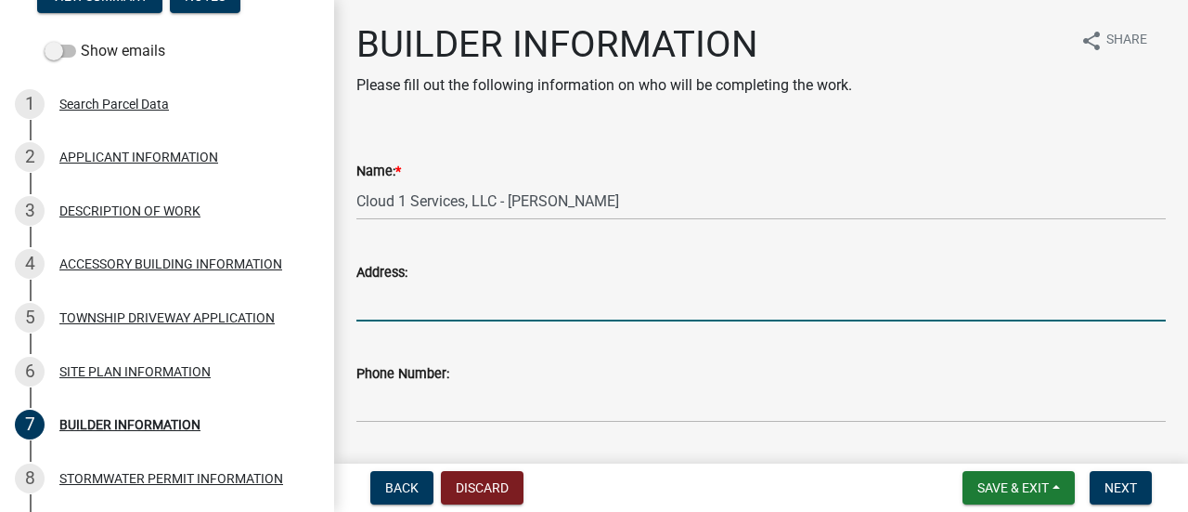
click at [484, 294] on input "Address:" at bounding box center [761, 302] width 810 height 38
click at [420, 305] on input "Address:" at bounding box center [761, 302] width 810 height 38
paste input "P.O. [STREET_ADDRESS]"
type input "P.O. [STREET_ADDRESS]"
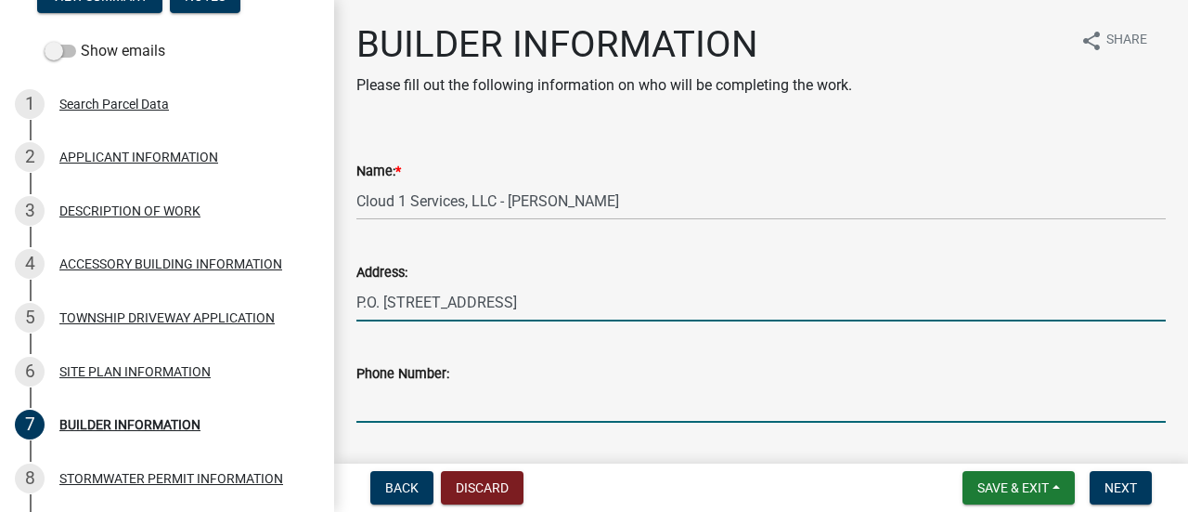
click at [403, 405] on input "Phone Number:" at bounding box center [761, 403] width 810 height 38
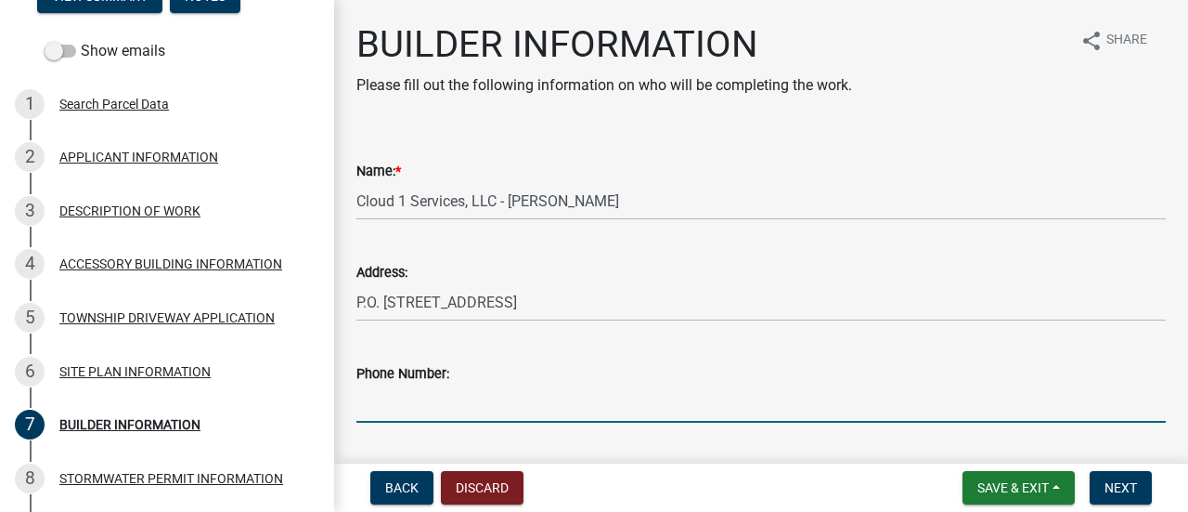
click at [449, 408] on input "Phone Number:" at bounding box center [761, 403] width 810 height 38
paste input "[PHONE_NUMBER]"
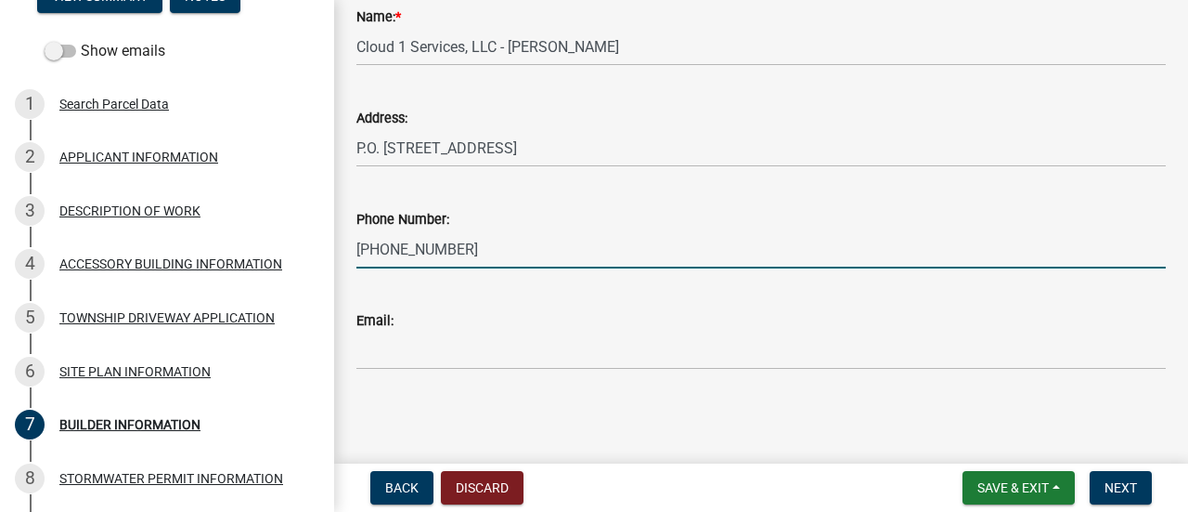
type input "[PHONE_NUMBER]"
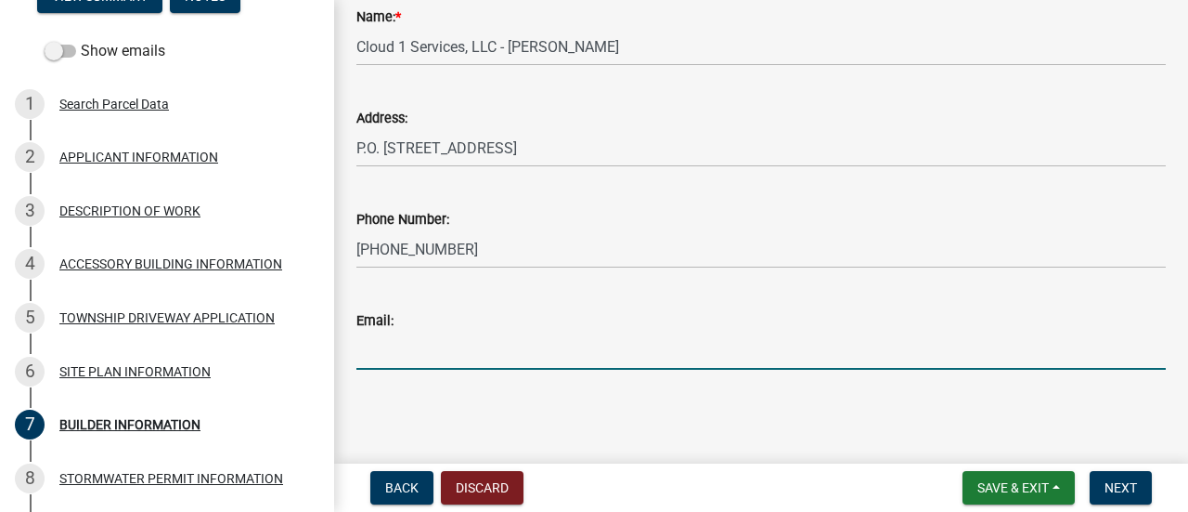
click at [369, 347] on input "Email:" at bounding box center [761, 350] width 810 height 38
paste input "[PERSON_NAME][EMAIL_ADDRESS][DOMAIN_NAME]"
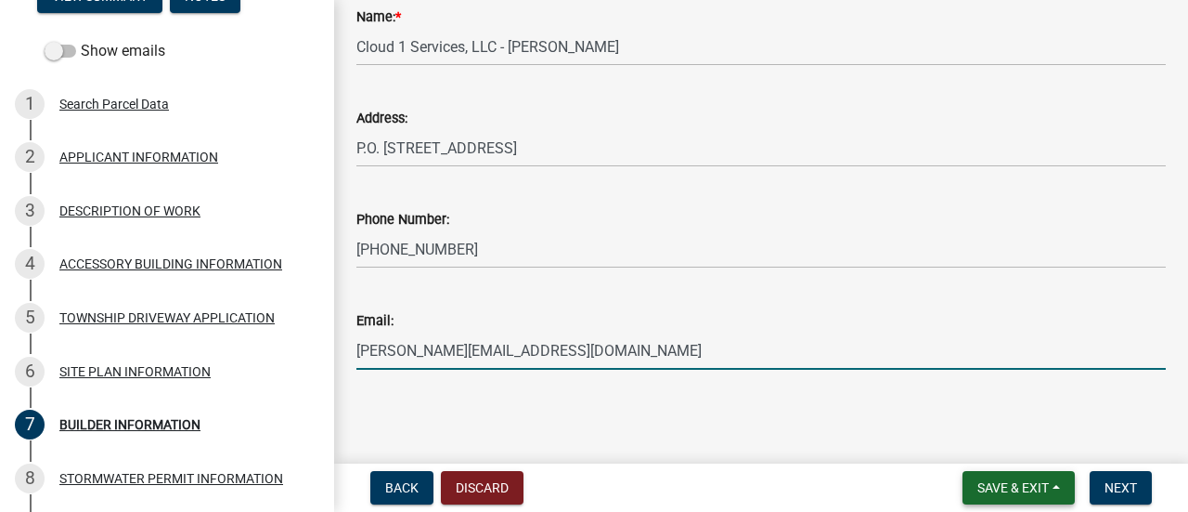
type input "[PERSON_NAME][EMAIL_ADDRESS][DOMAIN_NAME]"
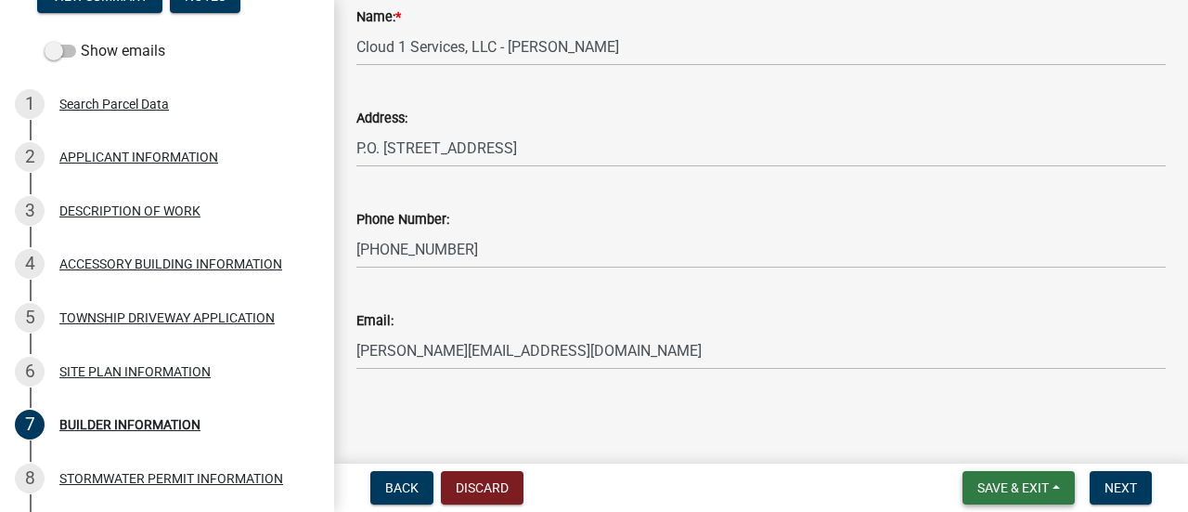
click at [992, 474] on button "Save & Exit" at bounding box center [1019, 487] width 112 height 33
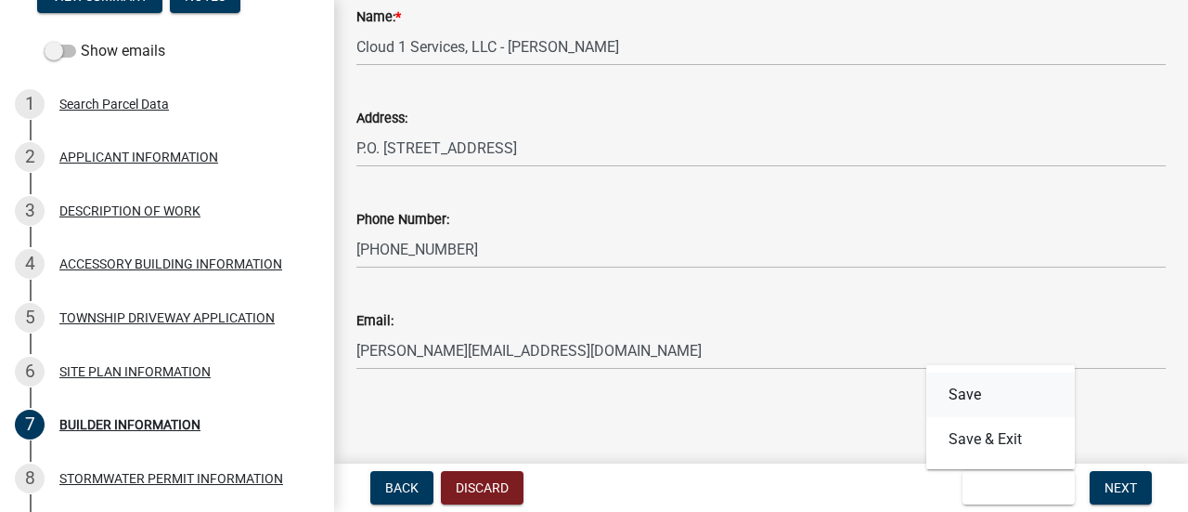
click at [981, 387] on button "Save" at bounding box center [1001, 394] width 149 height 45
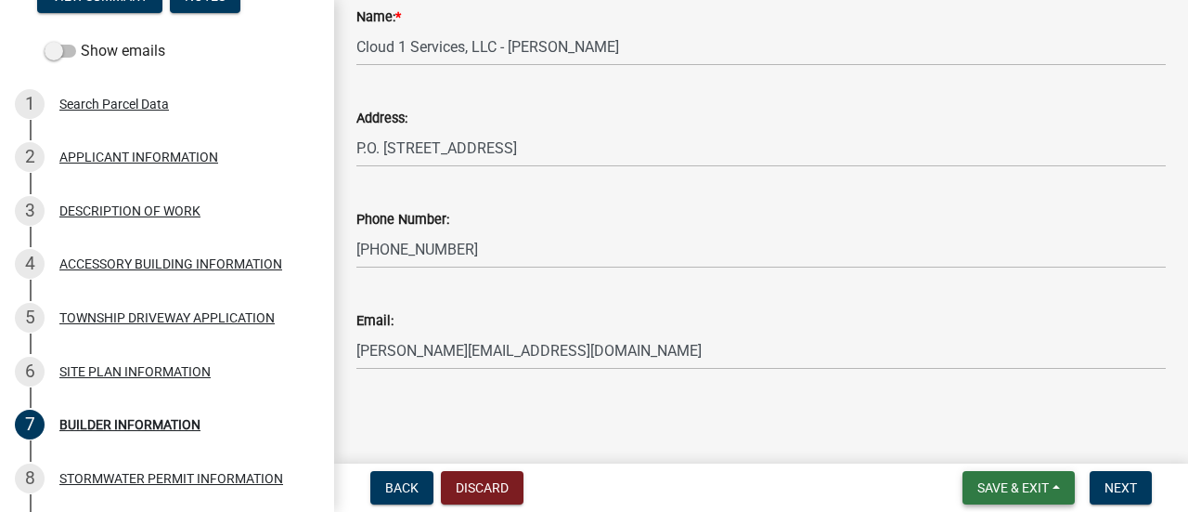
click at [1010, 489] on span "Save & Exit" at bounding box center [1013, 487] width 71 height 15
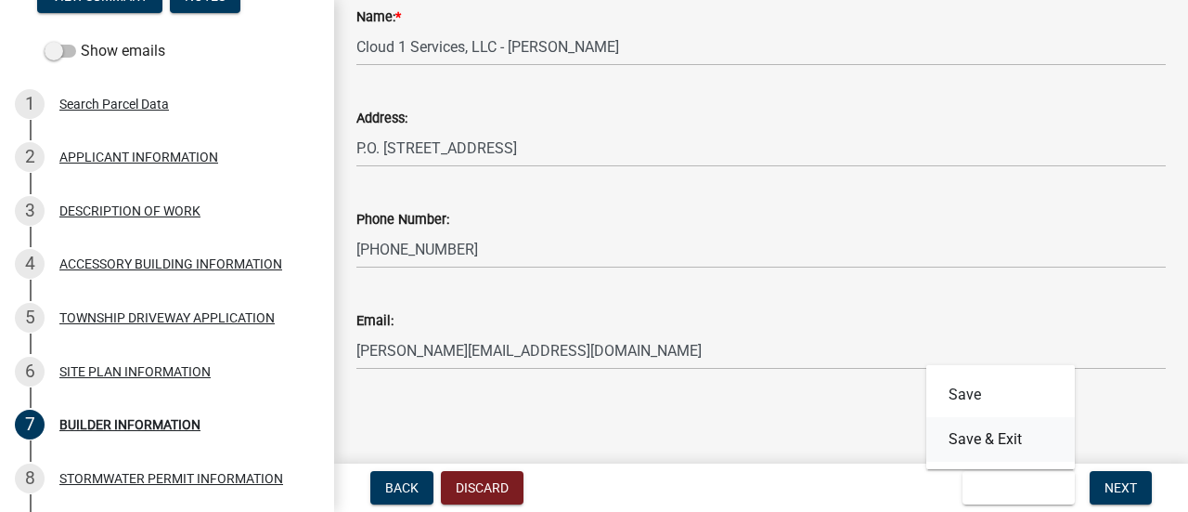
click at [988, 440] on button "Save & Exit" at bounding box center [1001, 439] width 149 height 45
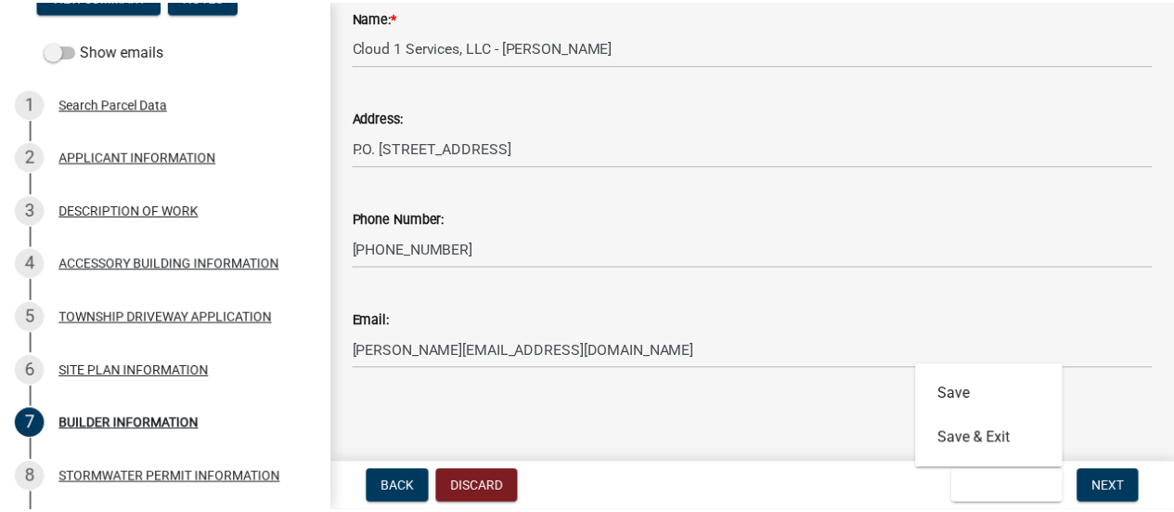
scroll to position [0, 0]
